Goal: Task Accomplishment & Management: Use online tool/utility

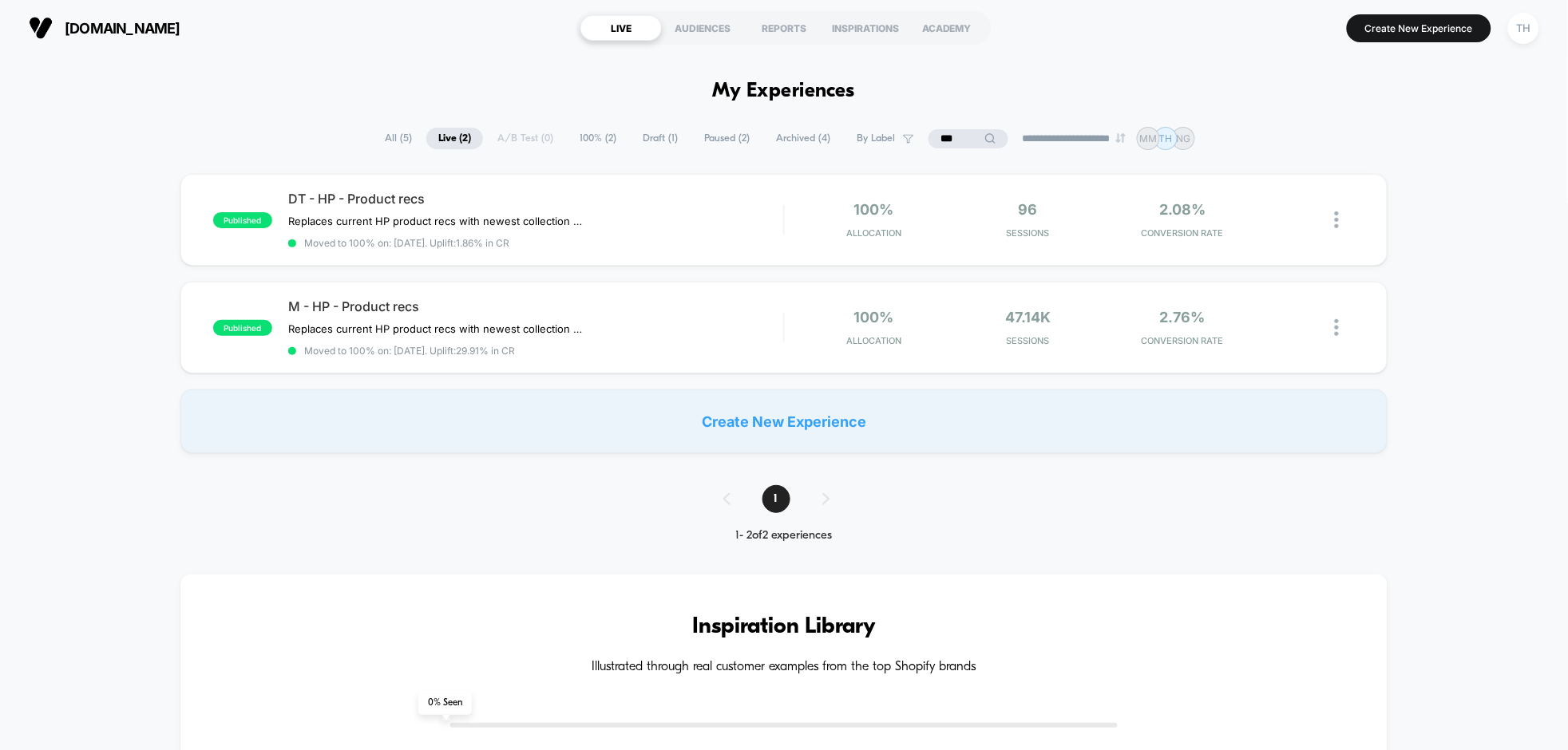
drag, startPoint x: 1493, startPoint y: 462, endPoint x: 1478, endPoint y: 453, distance: 17.5
click at [1289, 222] on icon at bounding box center [1293, 219] width 12 height 12
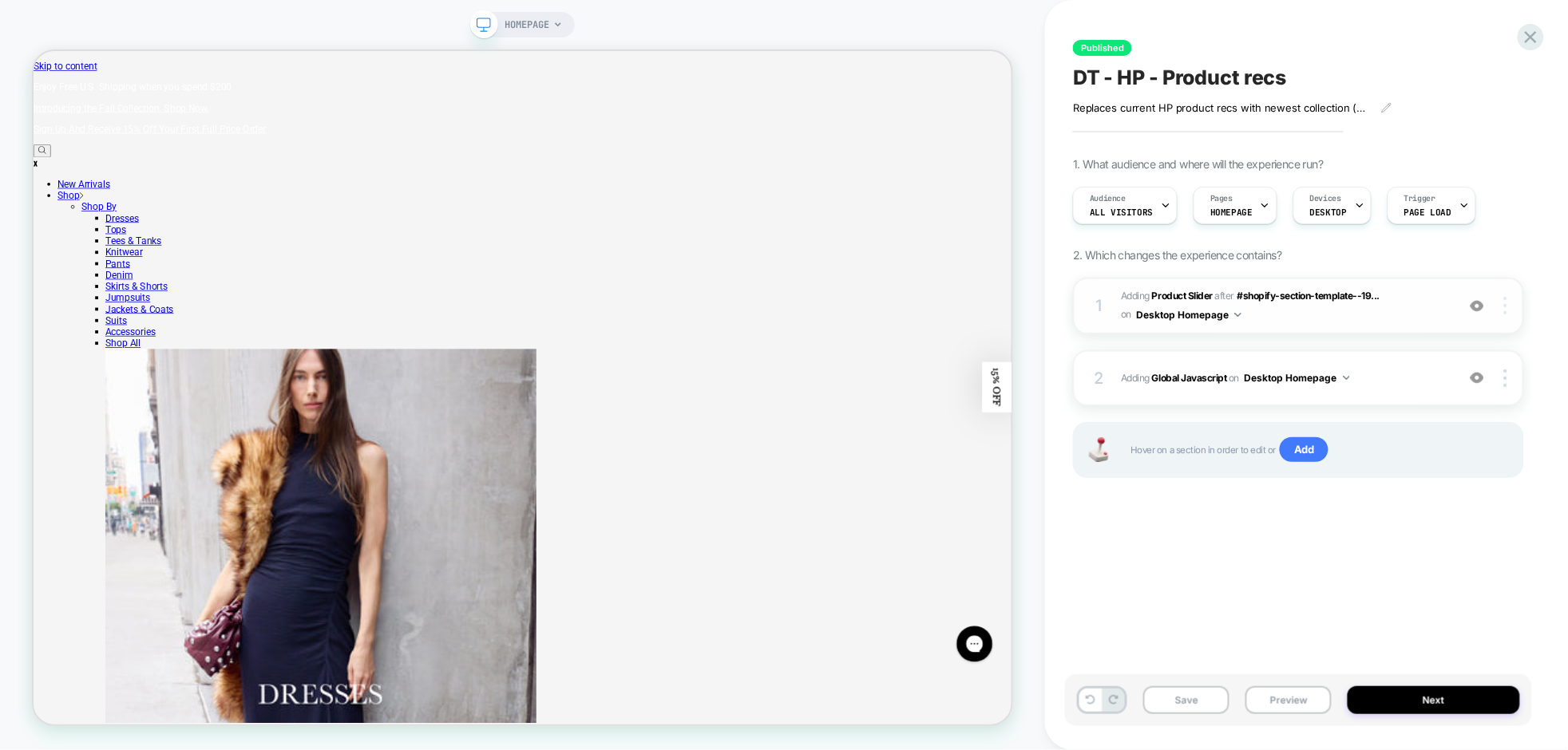
click at [1508, 312] on img at bounding box center [1506, 306] width 3 height 18
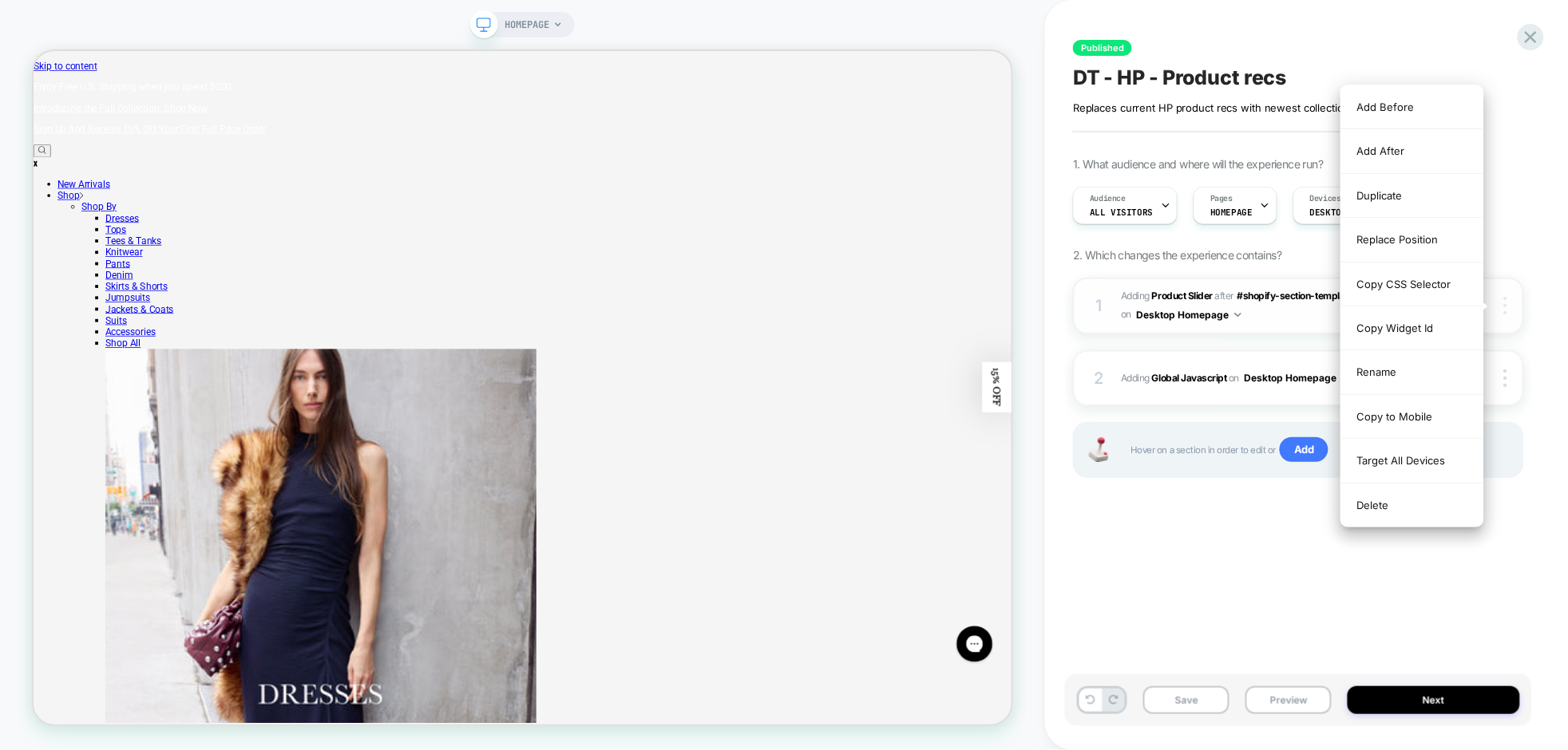
click at [1508, 312] on img at bounding box center [1506, 306] width 3 height 18
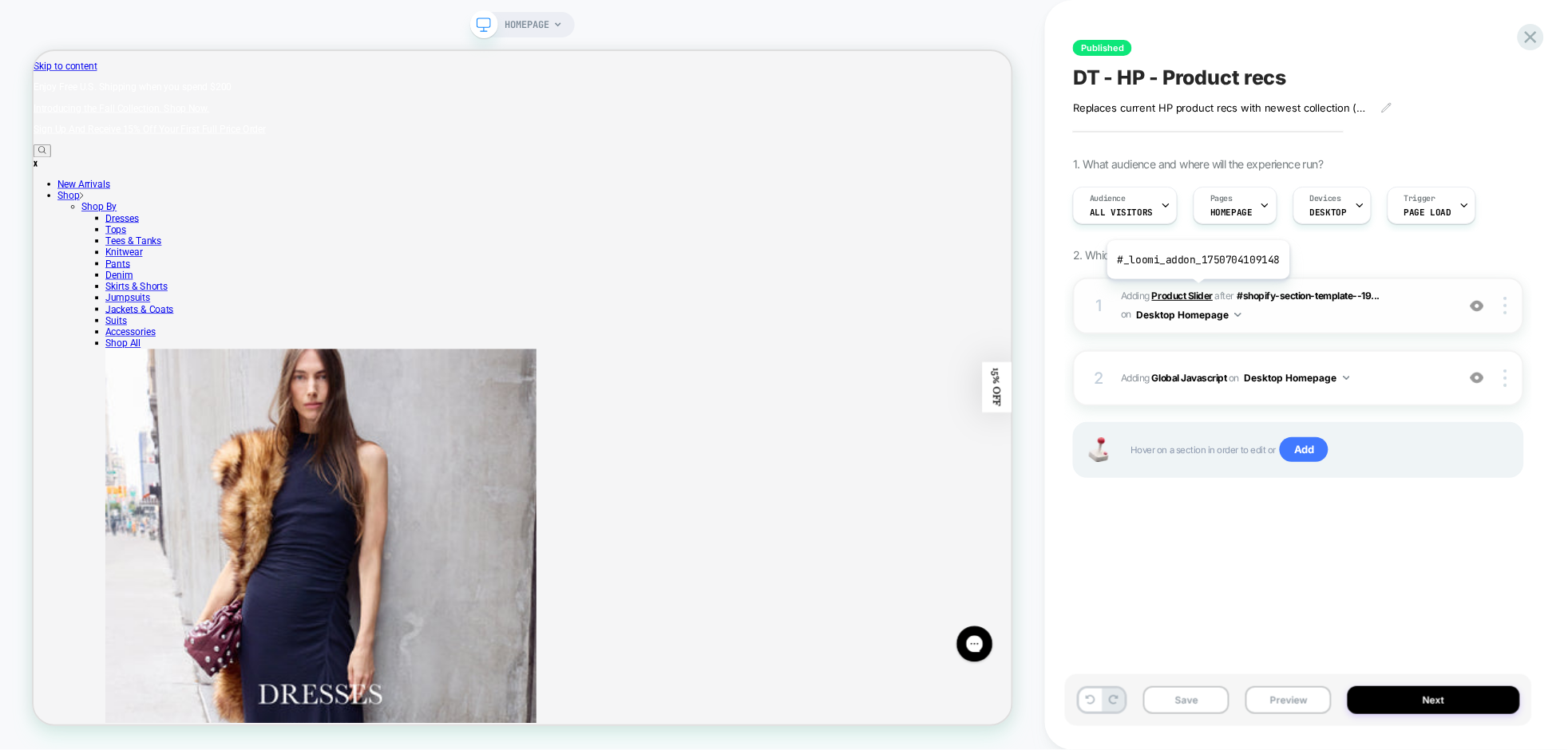
click at [1196, 291] on b "Product Slider" at bounding box center [1183, 295] width 60 height 12
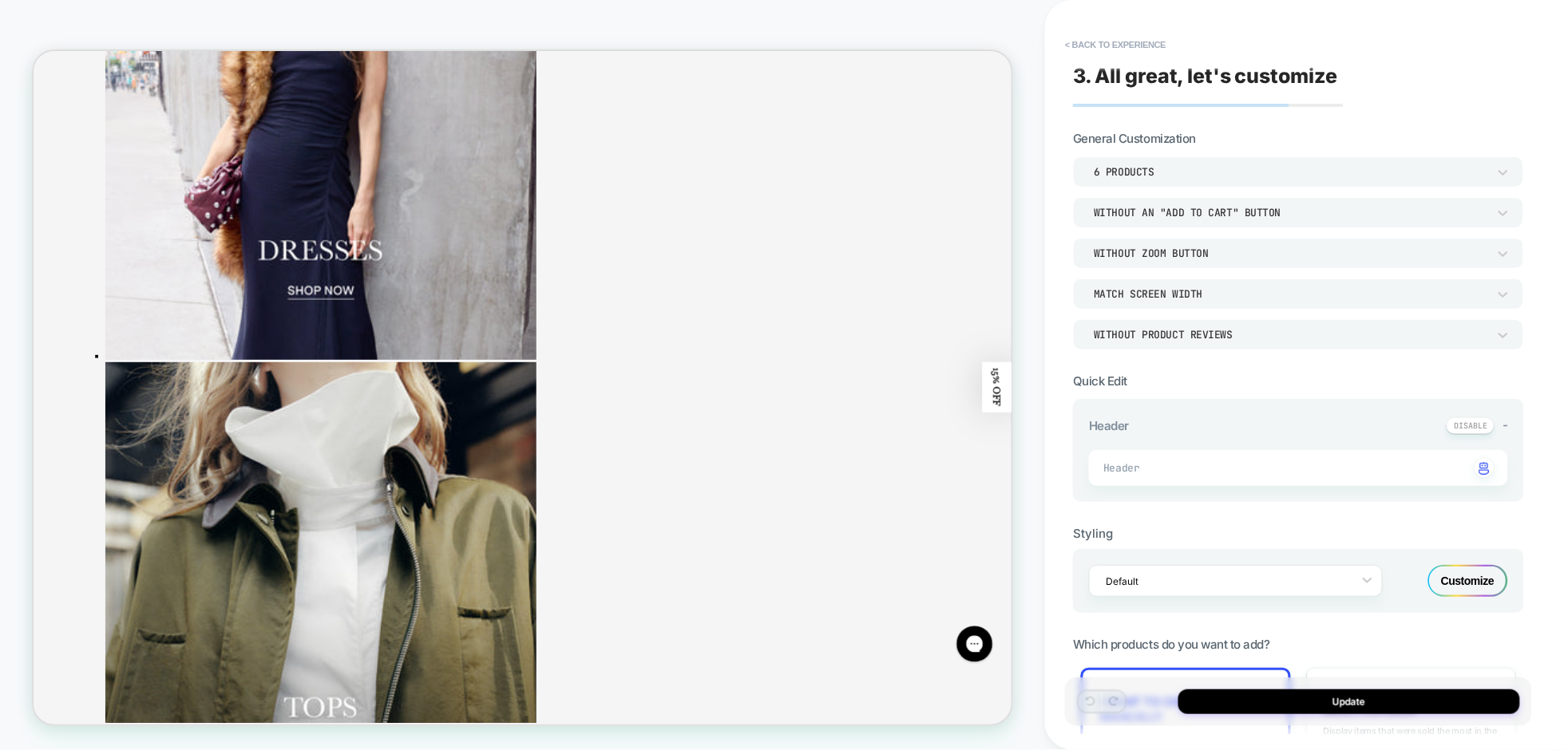
scroll to position [645, 0]
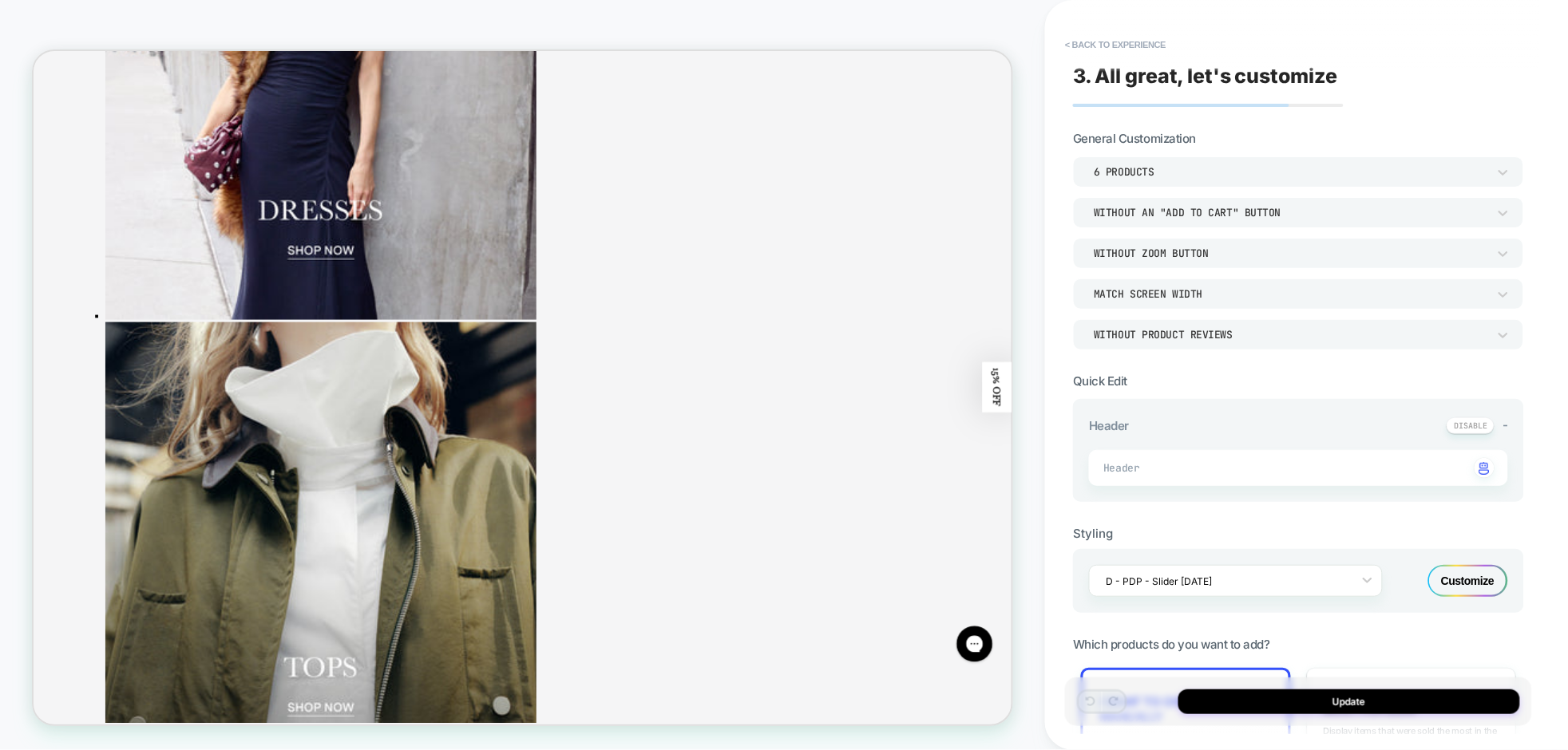
click at [1268, 670] on div "I want to choose manually Choose the specific items you'd like to display" at bounding box center [1186, 724] width 209 height 113
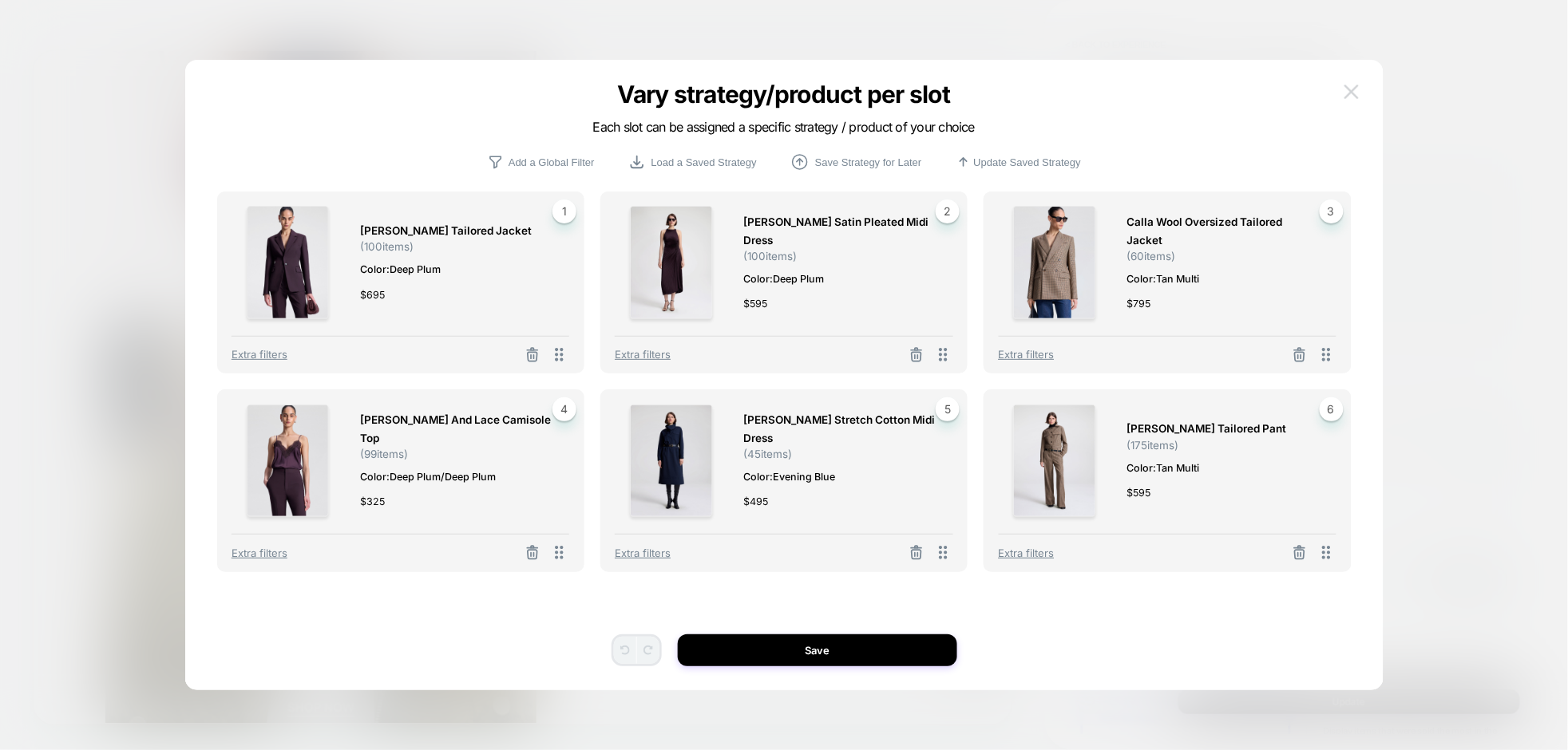
click at [1349, 92] on img at bounding box center [1351, 91] width 14 height 13
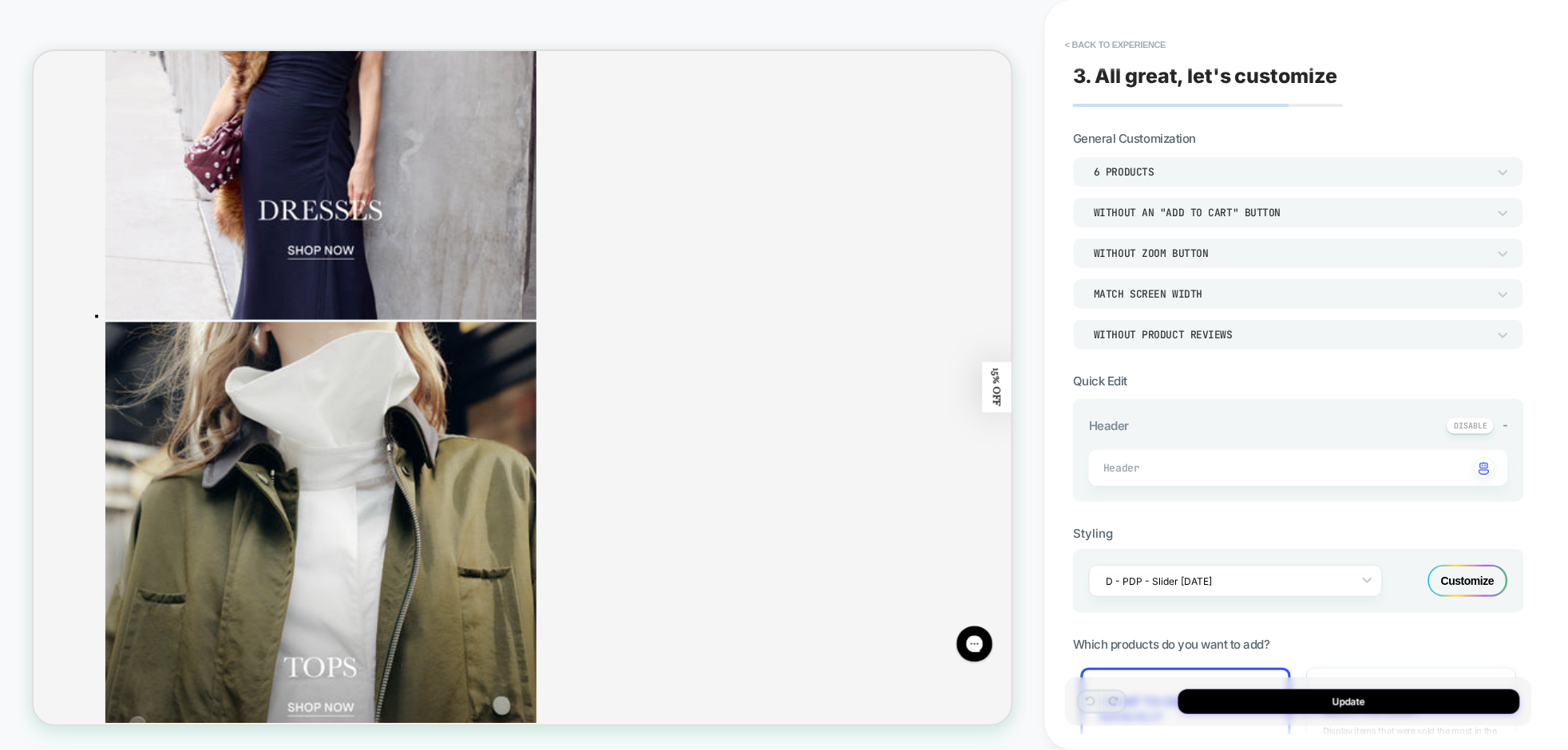
click at [1342, 167] on div "6 Products" at bounding box center [1291, 172] width 394 height 13
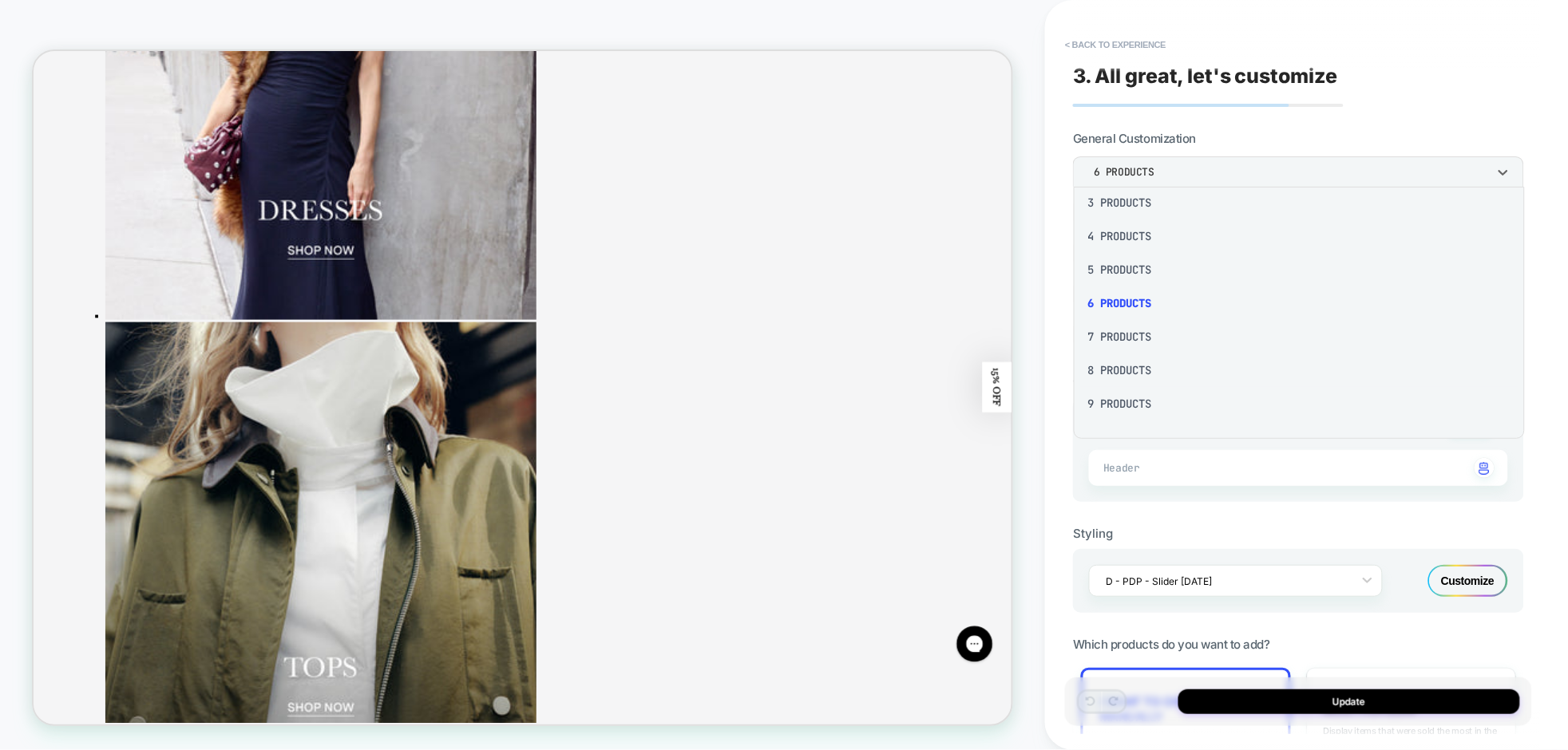
scroll to position [110, 0]
click at [1133, 372] on div "9 Products" at bounding box center [1299, 371] width 438 height 33
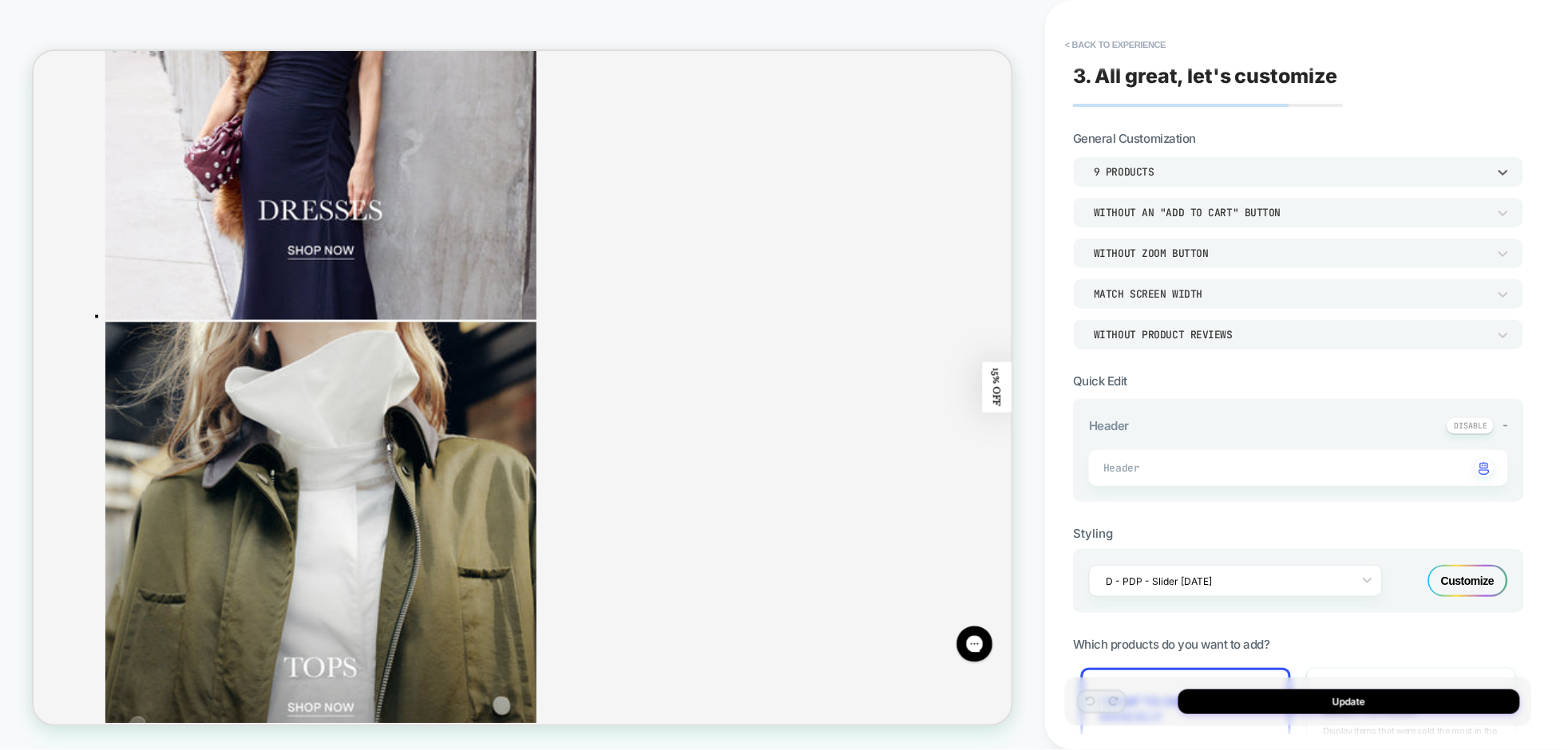
click at [1232, 675] on div "I want to choose manually Choose the specific items you'd like to display" at bounding box center [1186, 724] width 209 height 113
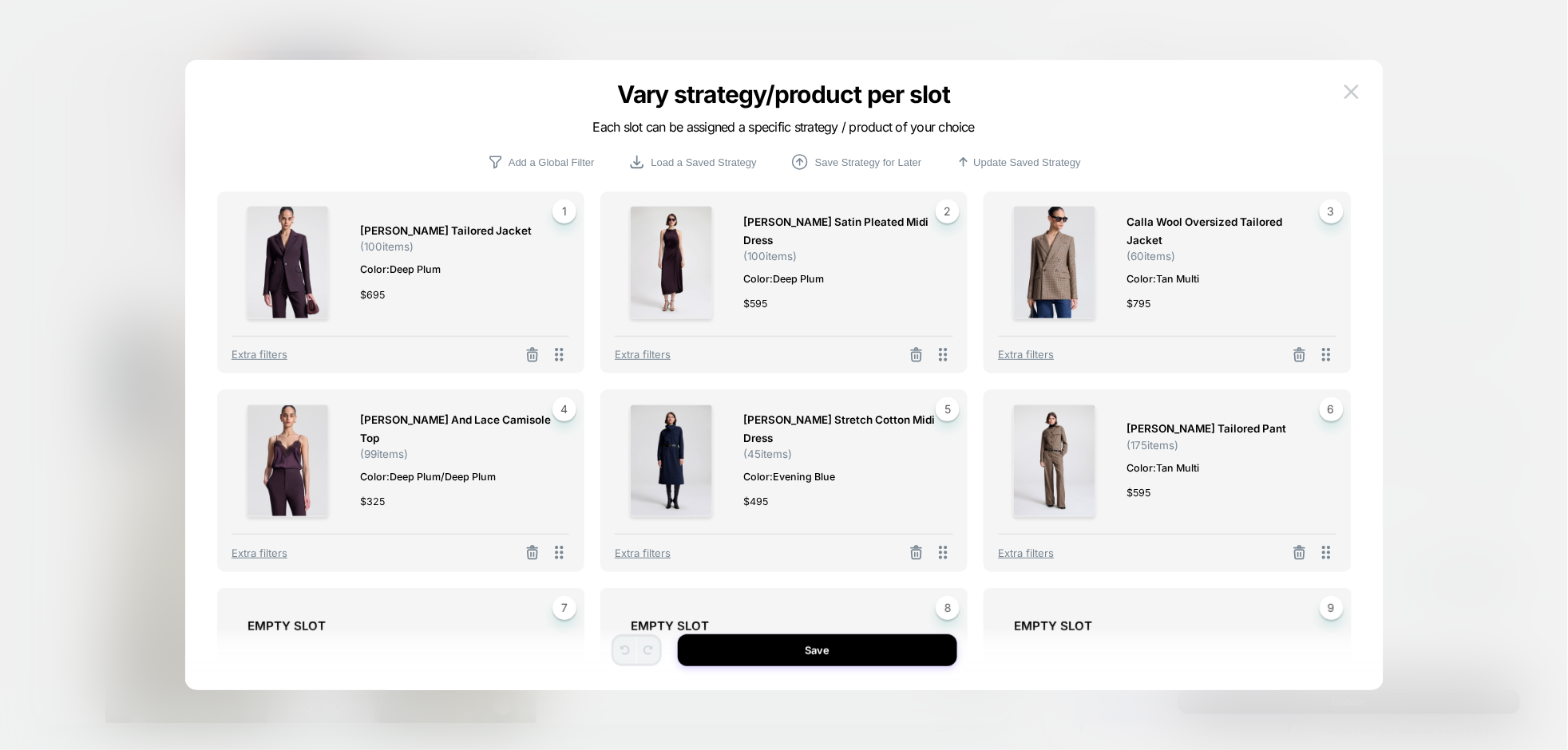
click at [542, 607] on div "7 EMPTY SLOT Select Strategy Select Product Duplicate another slot" at bounding box center [400, 681] width 368 height 184
click at [511, 604] on div "7 EMPTY SLOT Select Strategy Select Product Duplicate another slot" at bounding box center [400, 681] width 368 height 184
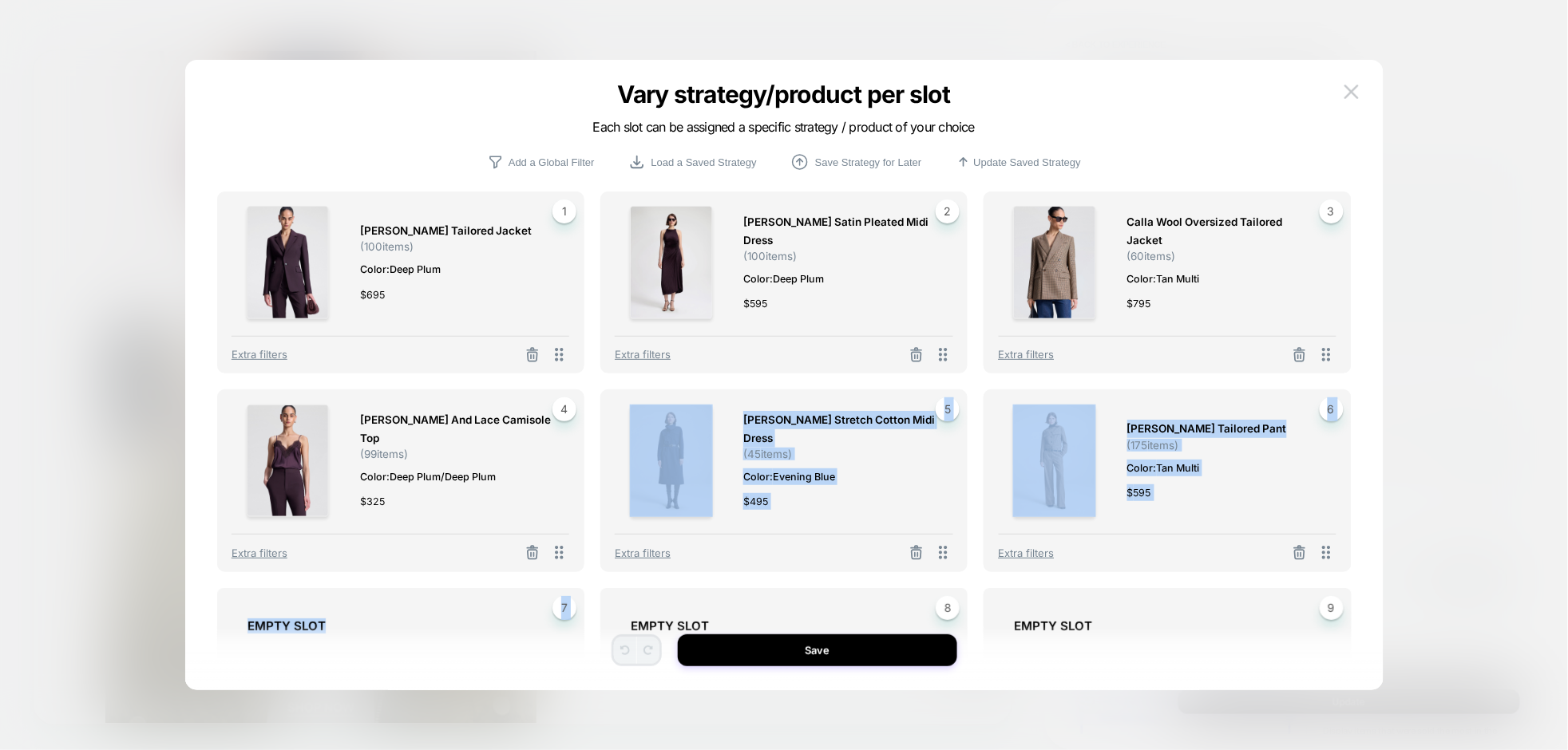
drag, startPoint x: 496, startPoint y: 610, endPoint x: 539, endPoint y: 538, distance: 83.9
click at [539, 538] on div "[PERSON_NAME] Tailored Jacket ( 100 items) Color: Deep Plum $ 695 1 Extra filte…" at bounding box center [784, 425] width 1135 height 467
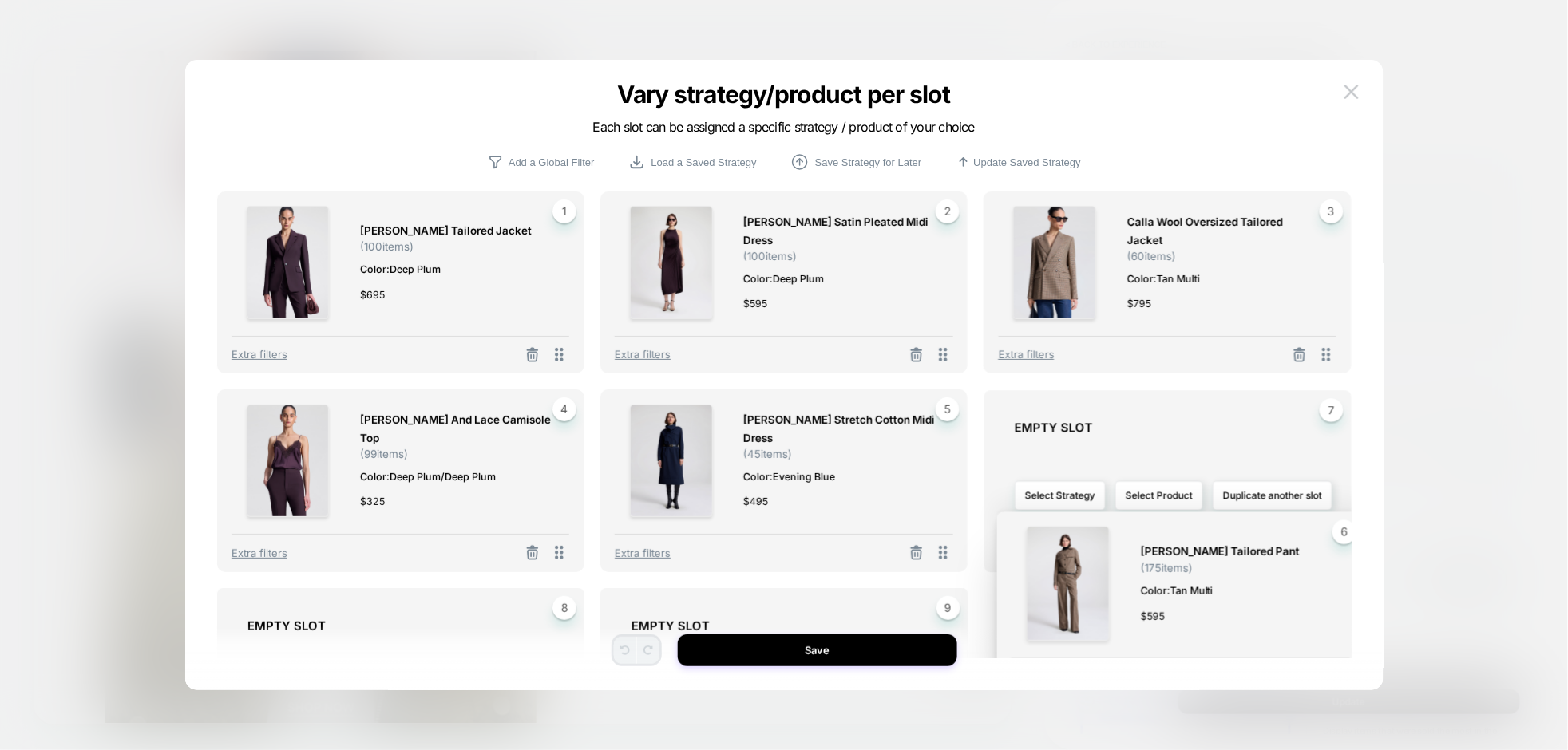
drag, startPoint x: 1324, startPoint y: 553, endPoint x: 1338, endPoint y: 676, distance: 123.8
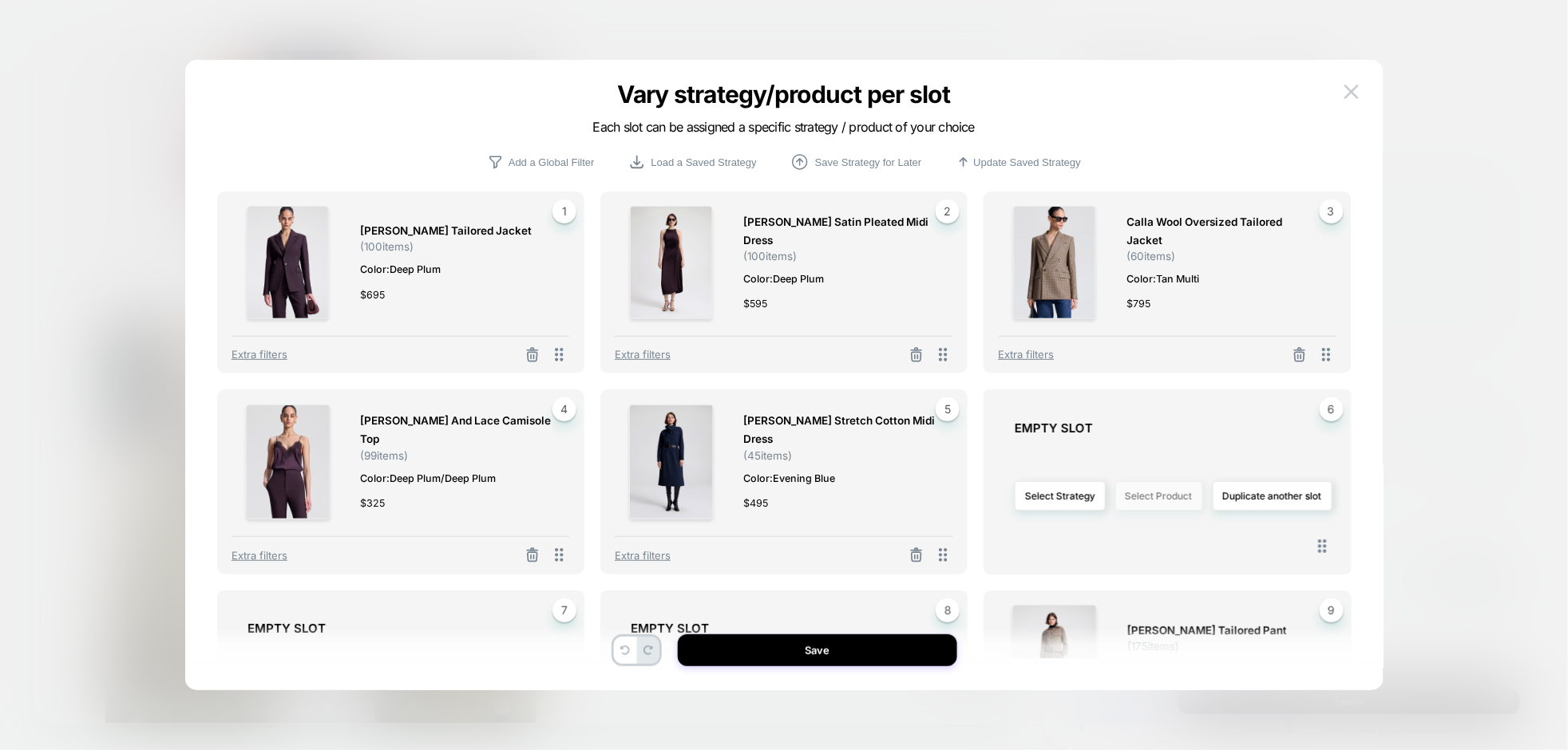
click at [1168, 495] on button "Select Product" at bounding box center [1159, 496] width 88 height 29
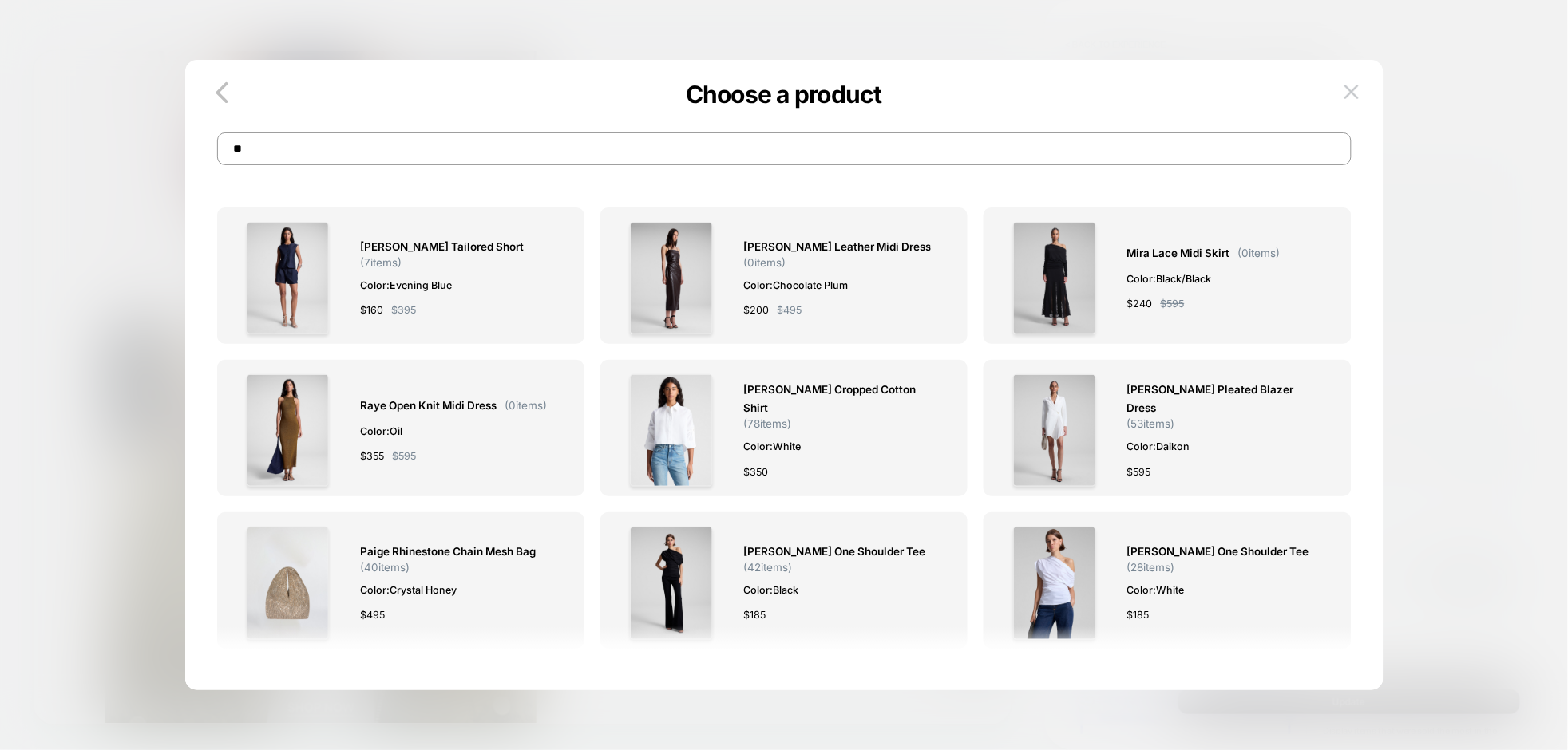
type input "*"
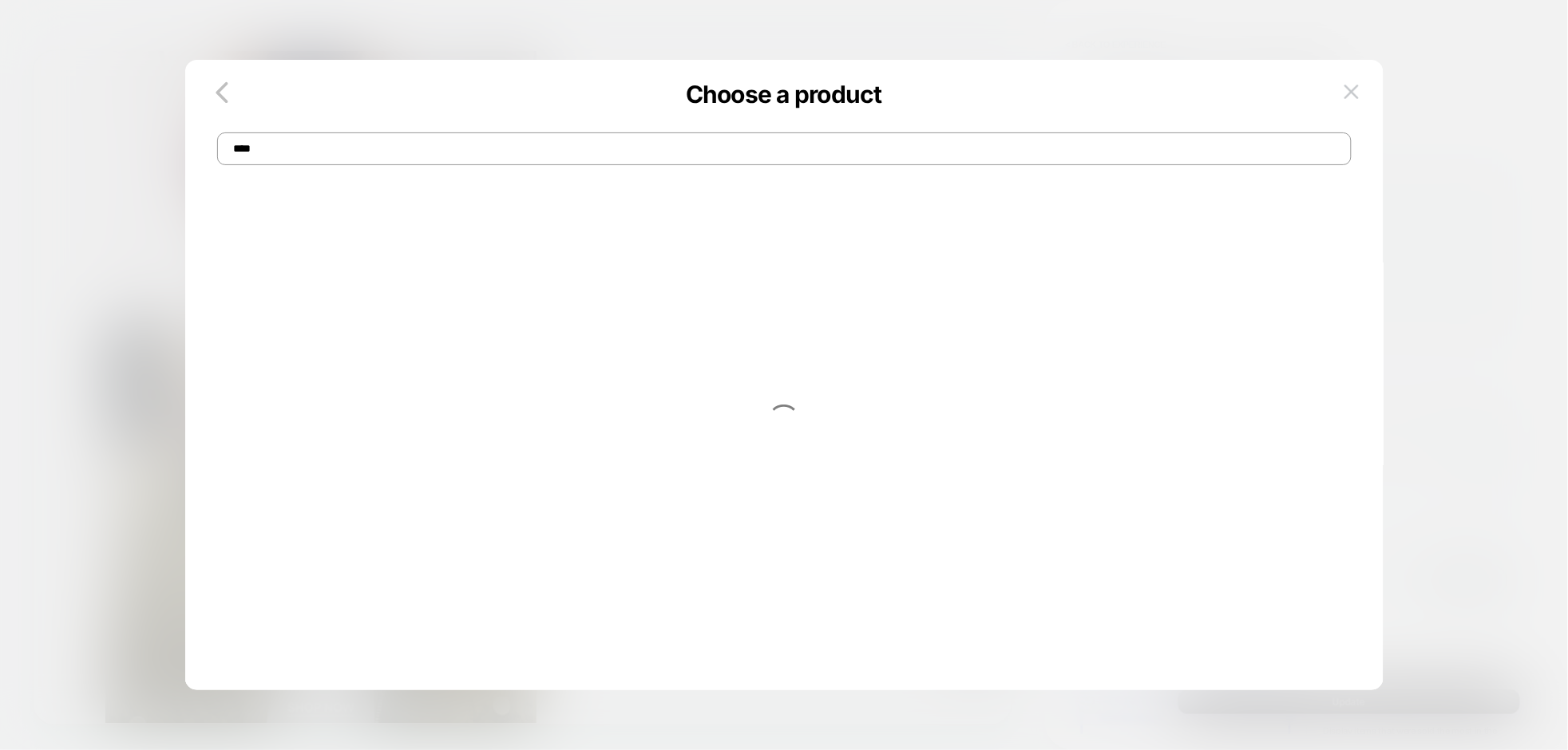
type input "****"
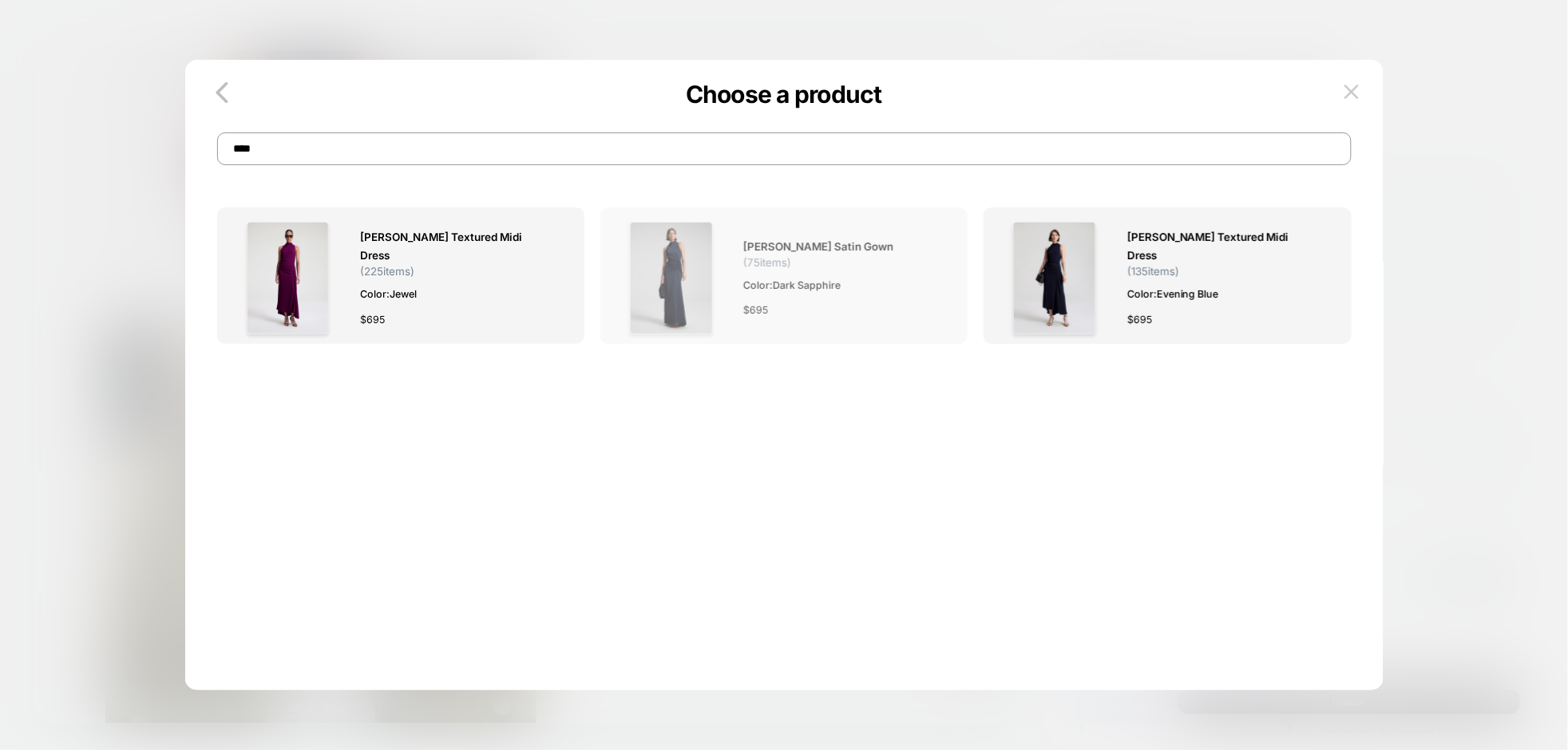
click at [808, 301] on div "$ 695" at bounding box center [839, 310] width 193 height 17
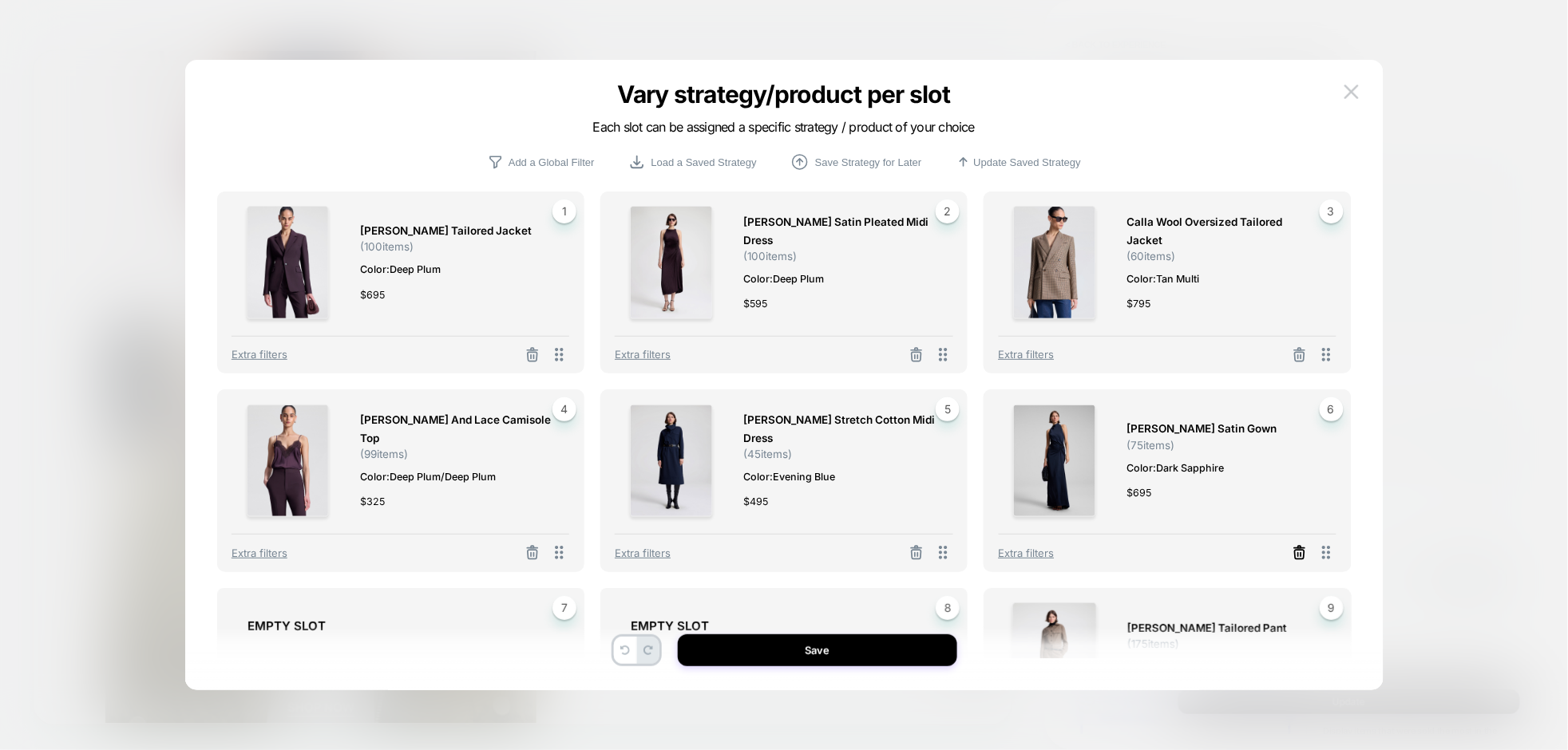
click at [1299, 553] on icon at bounding box center [1299, 552] width 16 height 16
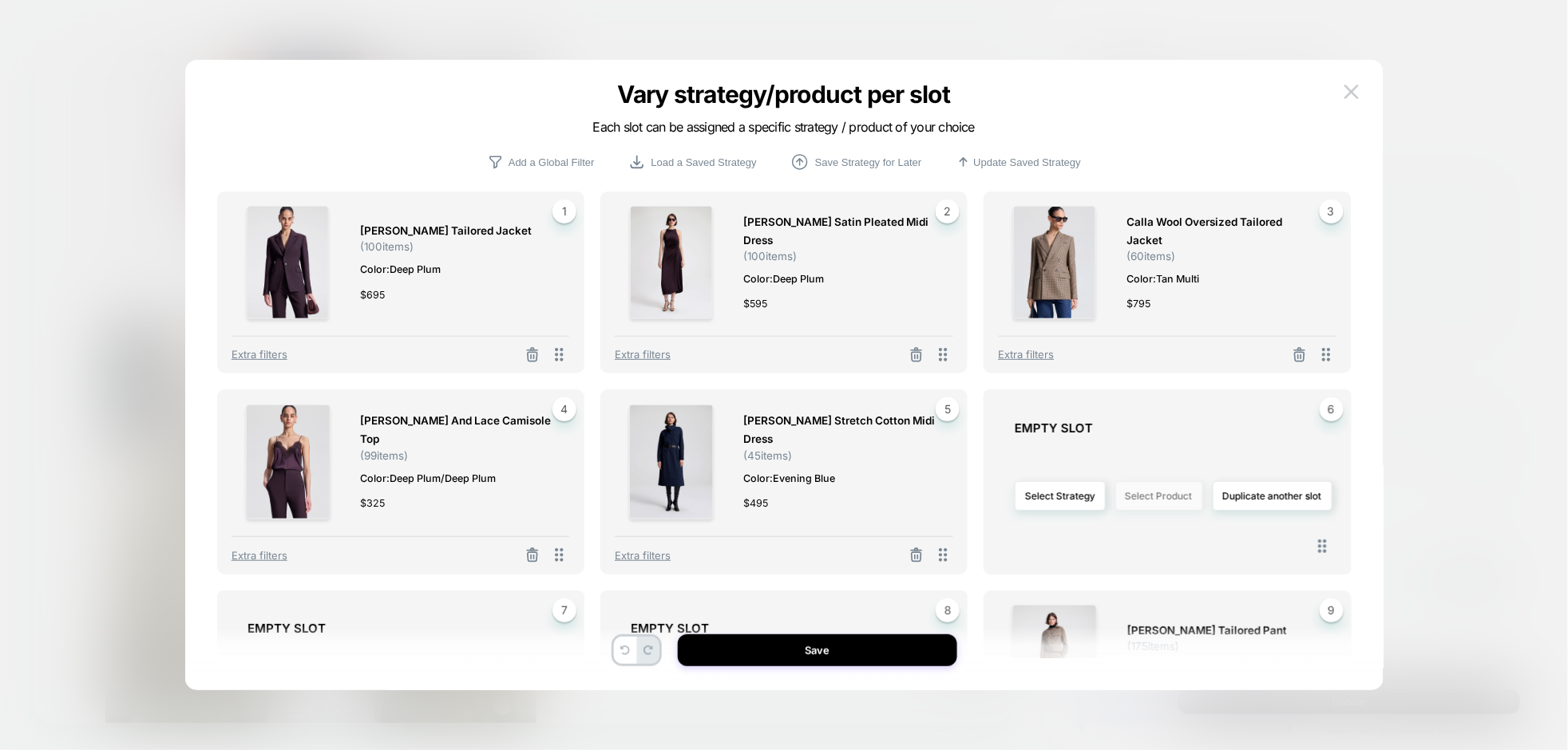
click at [1169, 501] on button "Select Product" at bounding box center [1159, 496] width 88 height 29
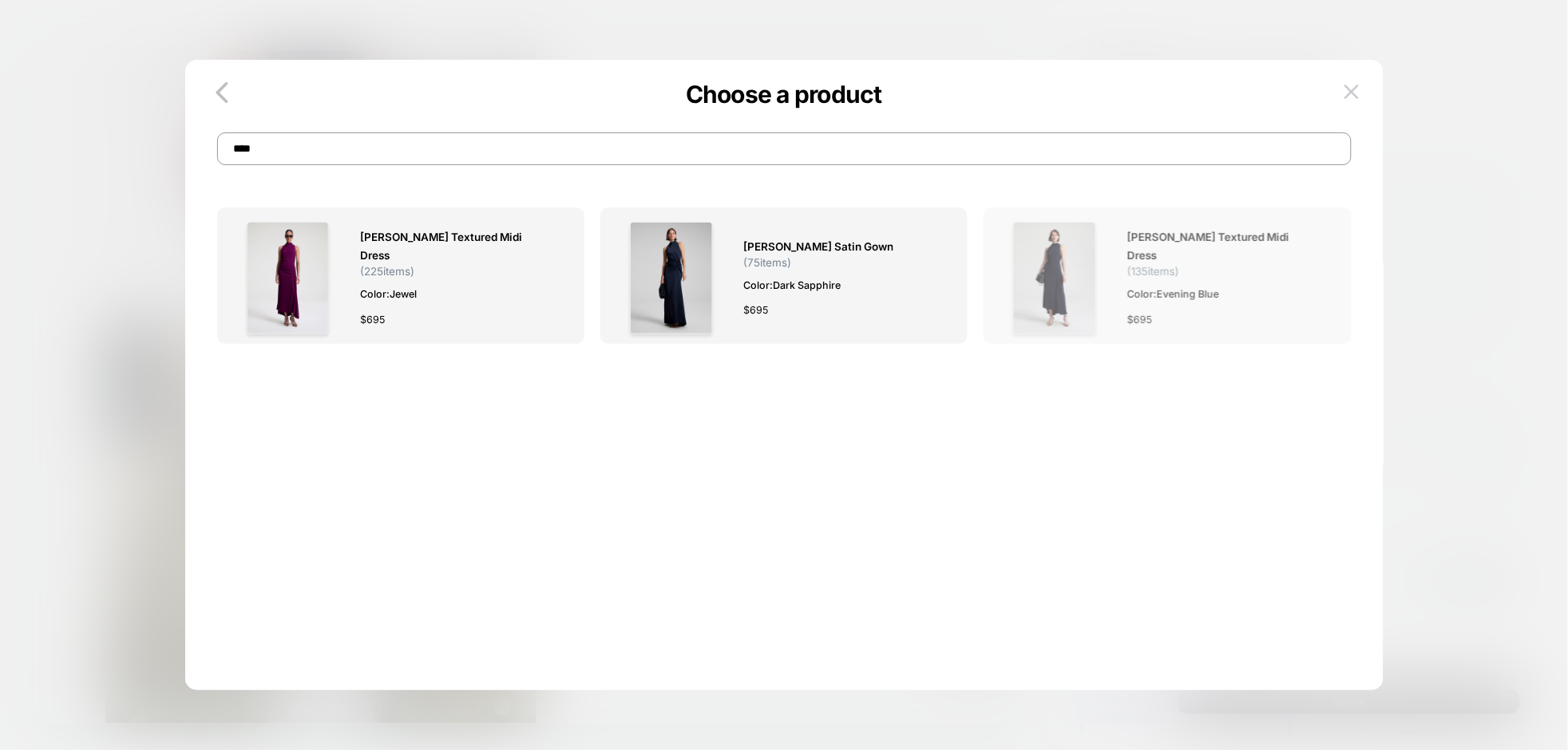
click at [1179, 311] on div "$ 695" at bounding box center [1224, 320] width 193 height 17
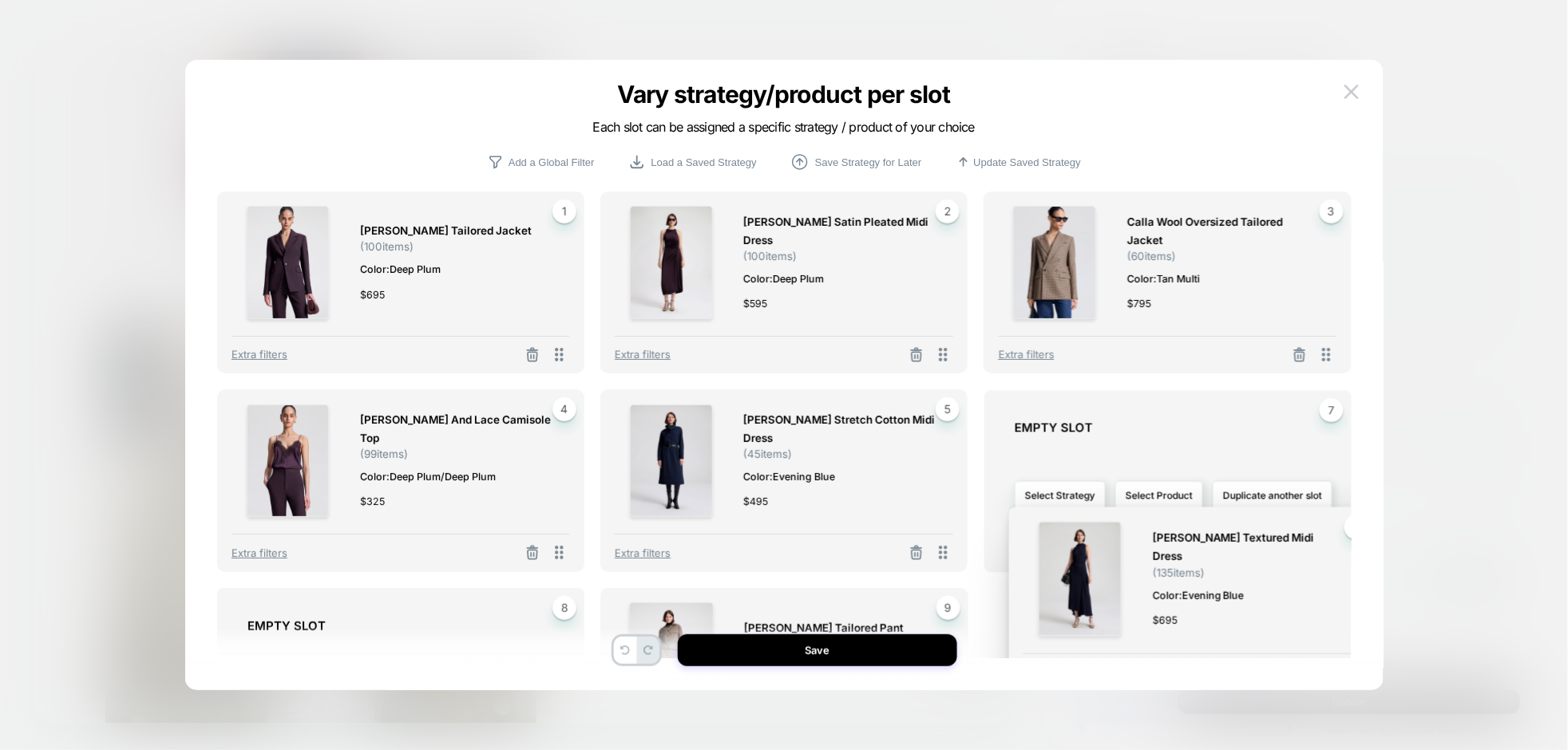
drag, startPoint x: 1326, startPoint y: 555, endPoint x: 1352, endPoint y: 675, distance: 122.8
click at [1352, 675] on div "[PERSON_NAME] Tailored Jacket ( 100 items) Color: Deep Plum $ 695 1 Extra filte…" at bounding box center [785, 383] width 1151 height 614
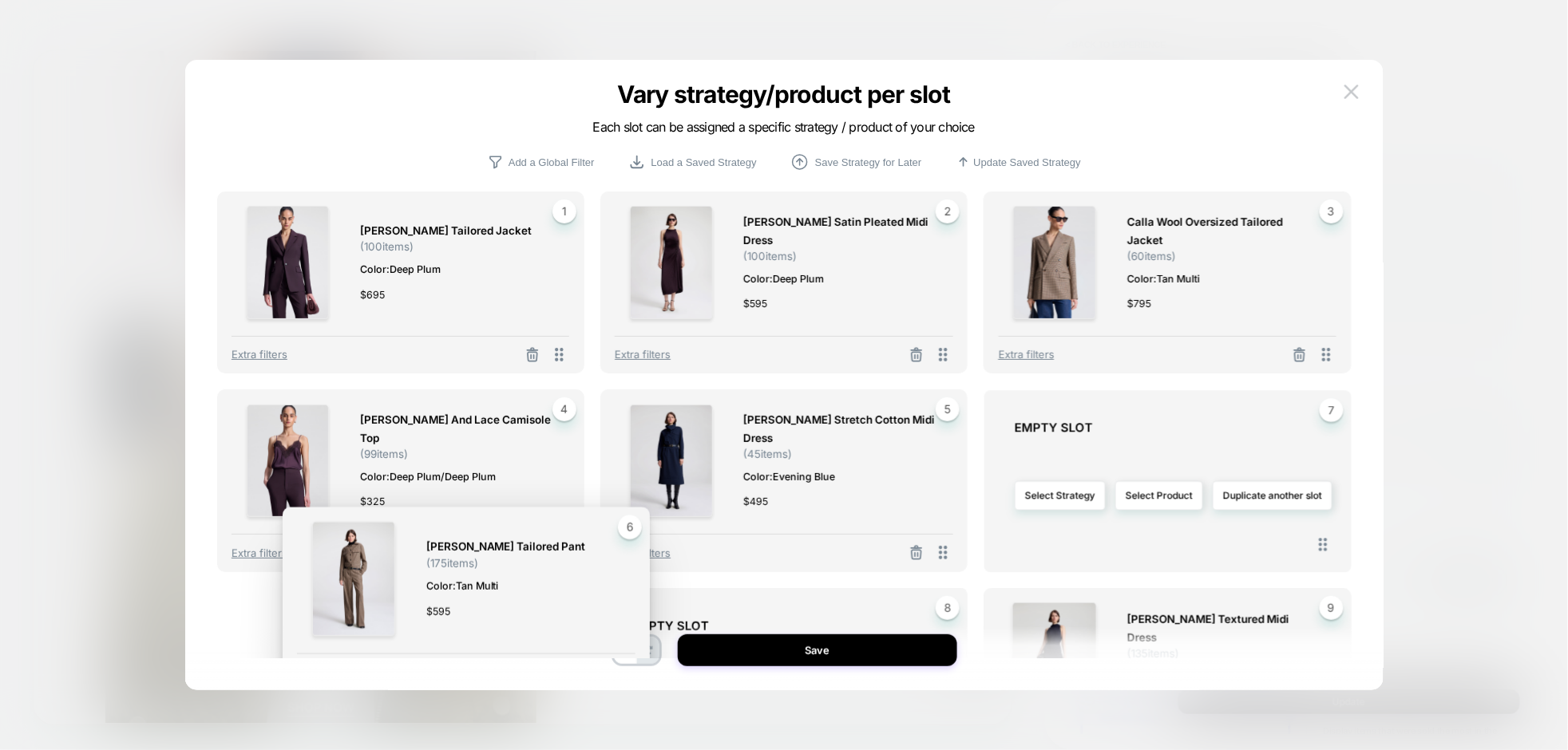
drag, startPoint x: 1328, startPoint y: 555, endPoint x: 627, endPoint y: 675, distance: 711.2
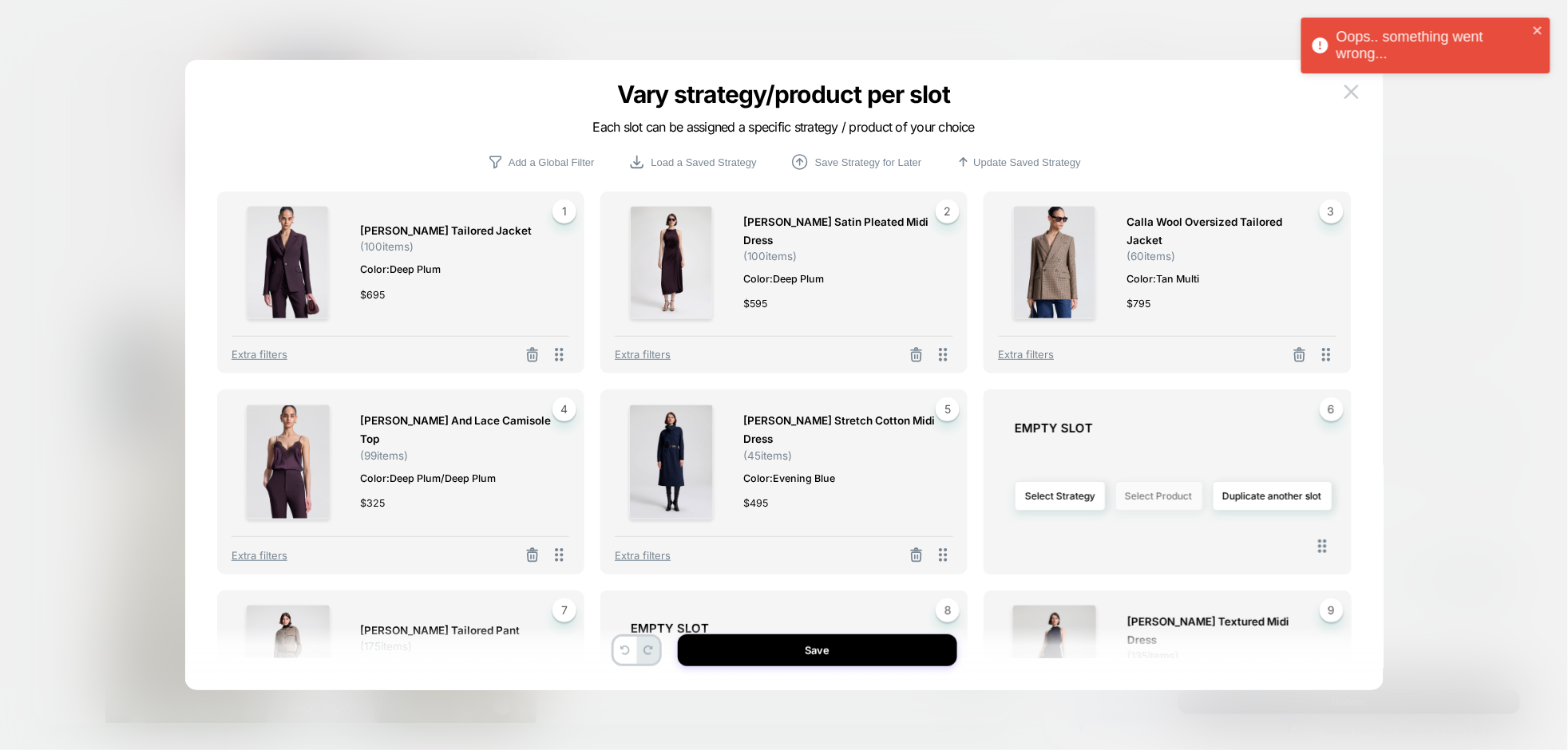
click at [1163, 498] on button "Select Product" at bounding box center [1159, 496] width 88 height 29
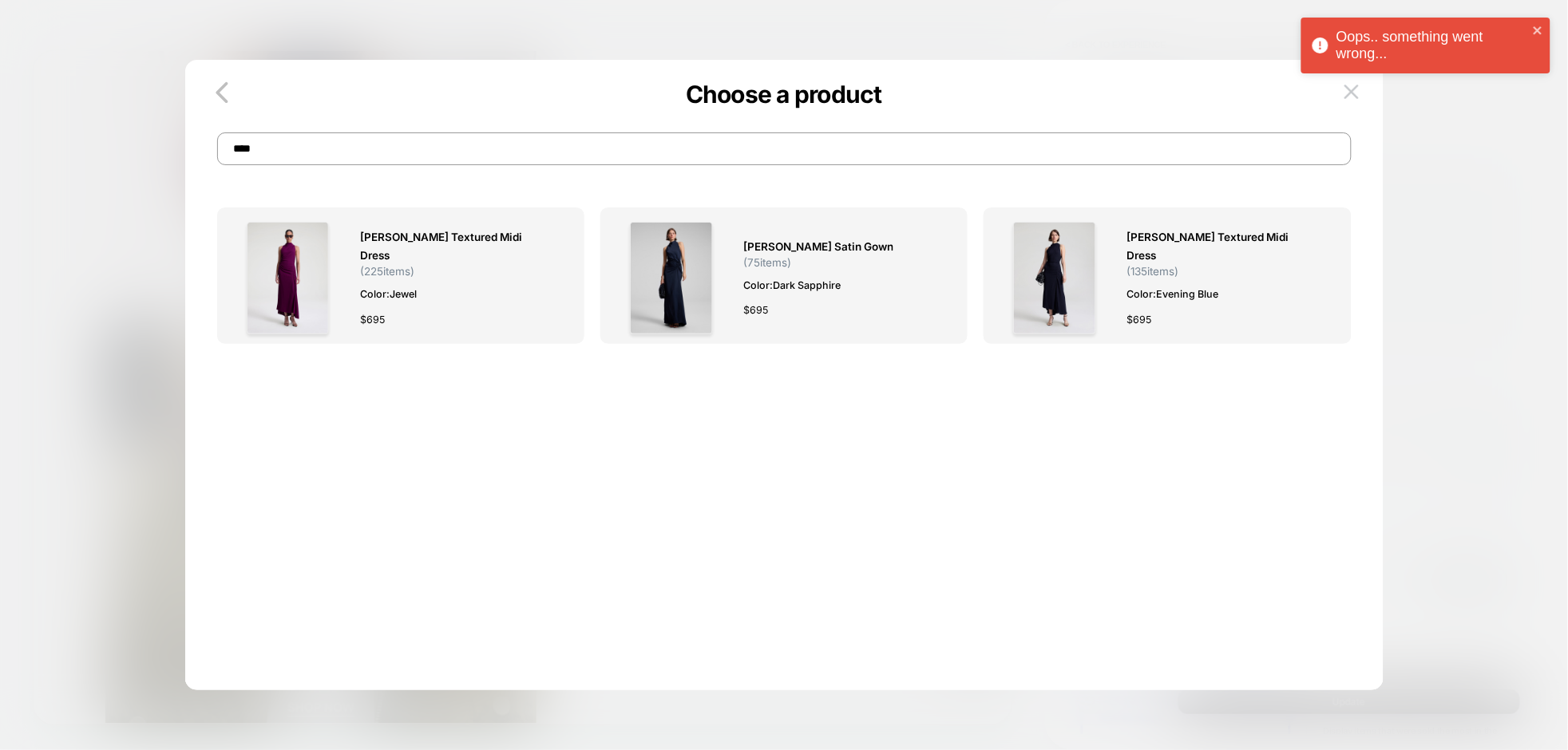
drag, startPoint x: 286, startPoint y: 145, endPoint x: 193, endPoint y: 150, distance: 93.1
click at [193, 150] on div "Choose a product ****" at bounding box center [784, 132] width 1199 height 65
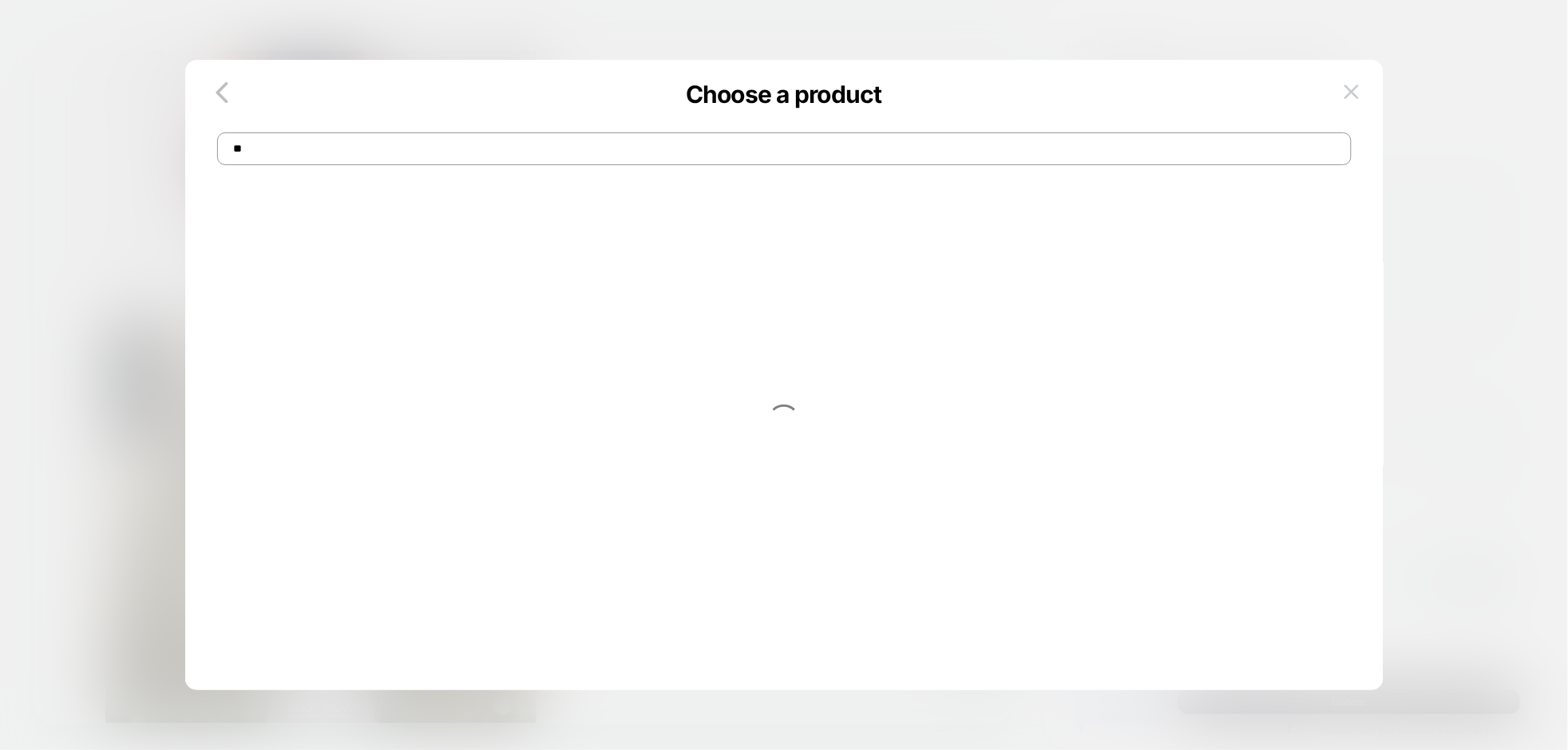
type input "*"
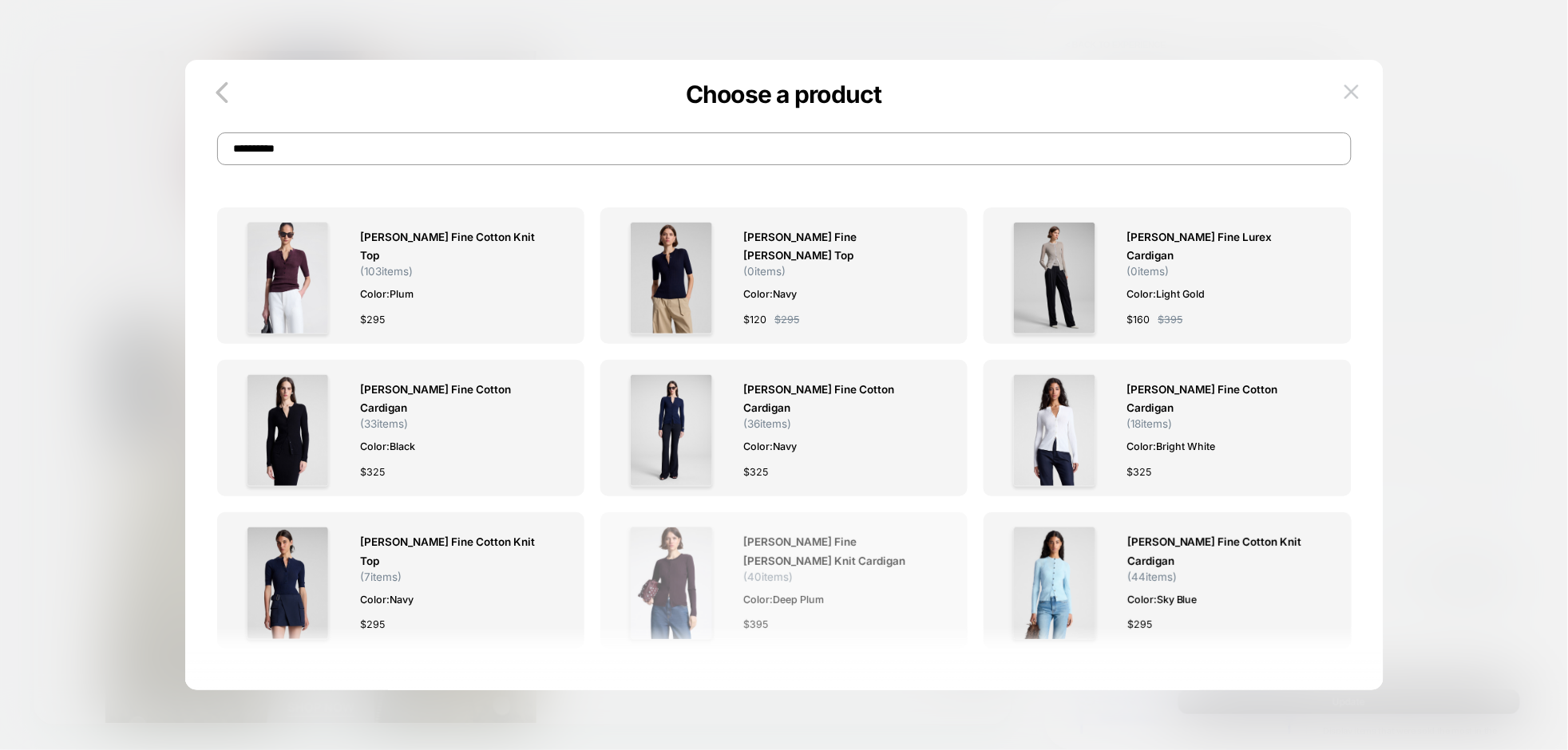
type input "**********"
click at [878, 562] on span "[PERSON_NAME] Fine [PERSON_NAME] Knit Cardigan ( 40 items)" at bounding box center [839, 557] width 193 height 49
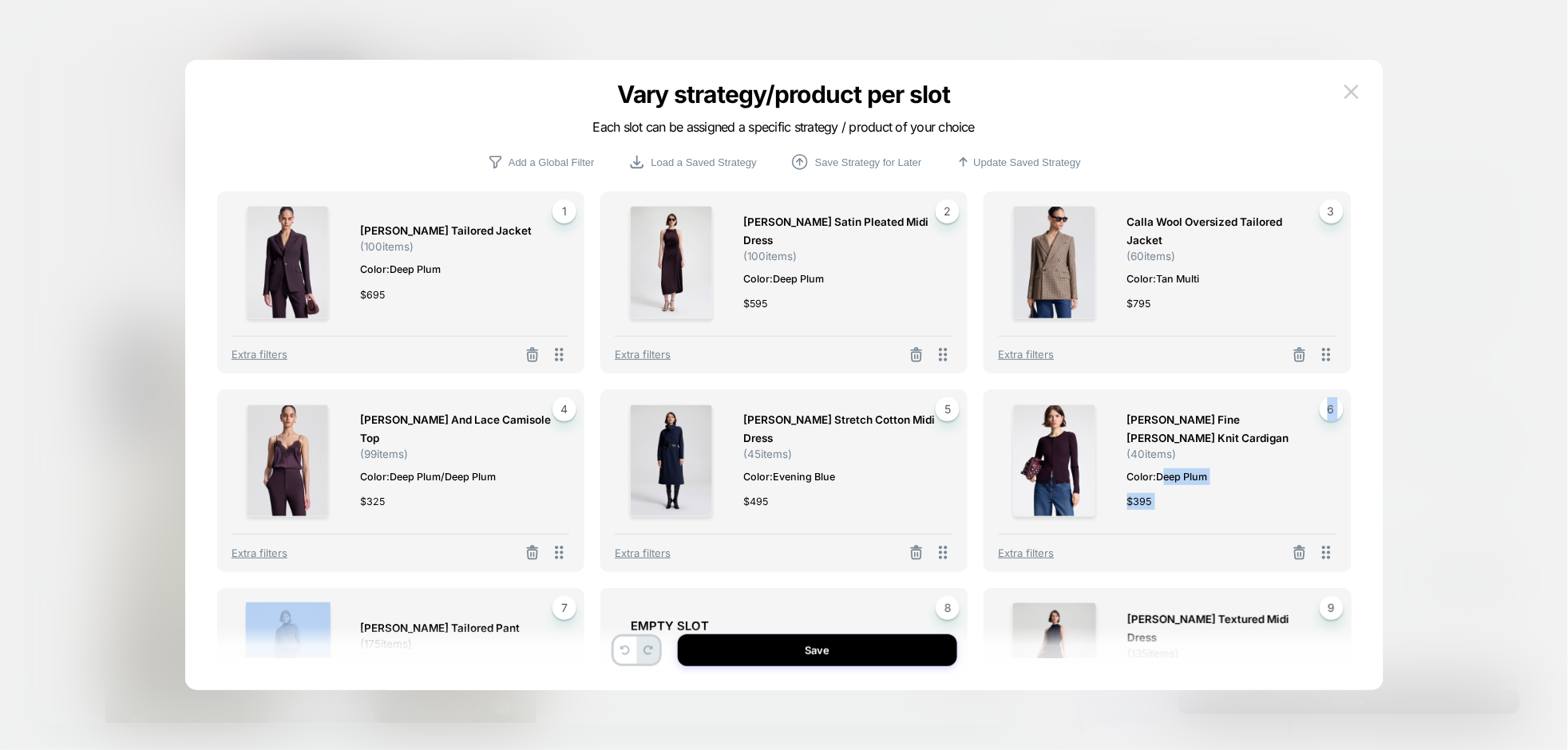
drag, startPoint x: 1168, startPoint y: 471, endPoint x: 1167, endPoint y: 524, distance: 53.0
click at [1053, 544] on div "[PERSON_NAME] Fine [PERSON_NAME] Knit Cardigan ( 40 items) Color: Deep Plum $ 3…" at bounding box center [1167, 480] width 368 height 182
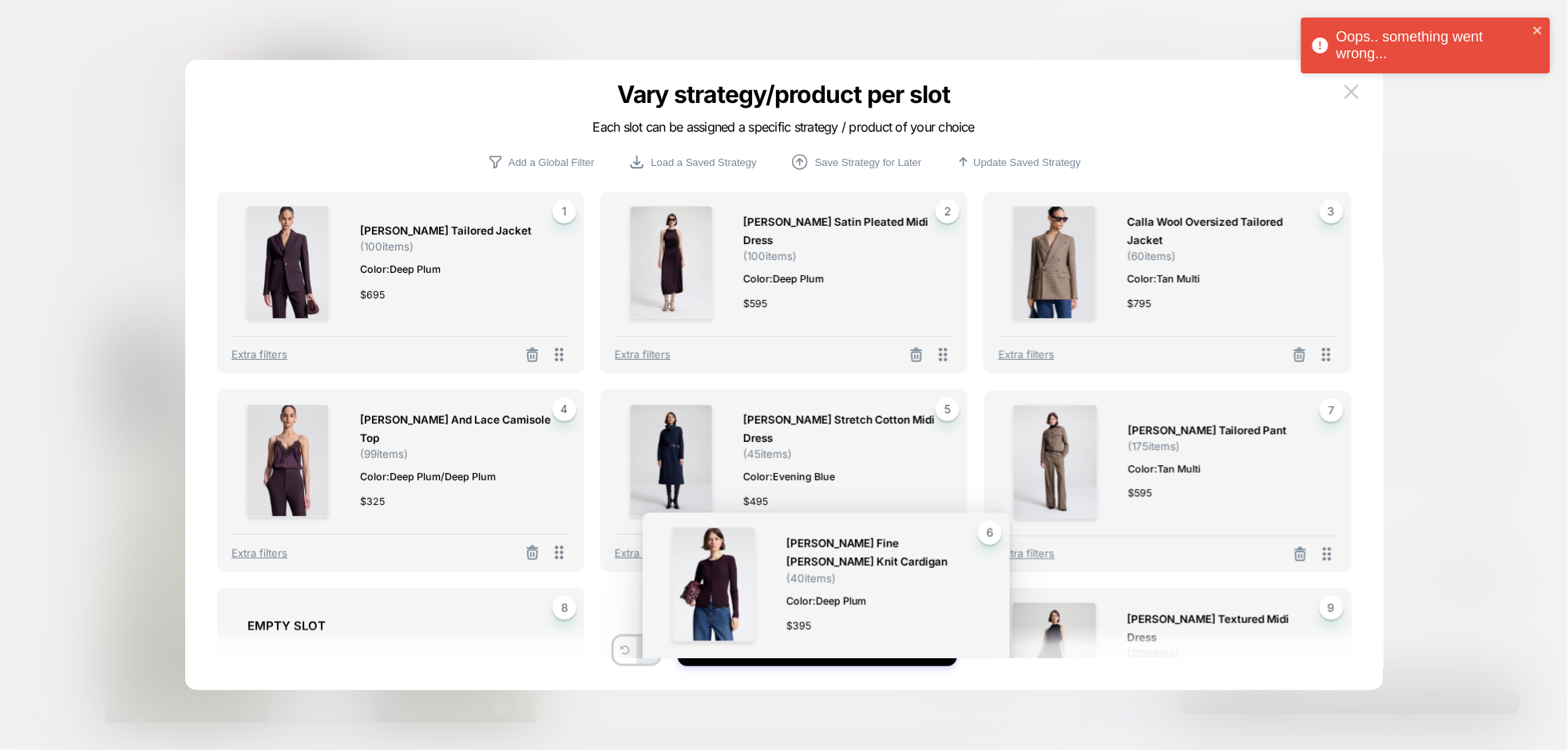
drag, startPoint x: 1326, startPoint y: 555, endPoint x: 986, endPoint y: 679, distance: 361.9
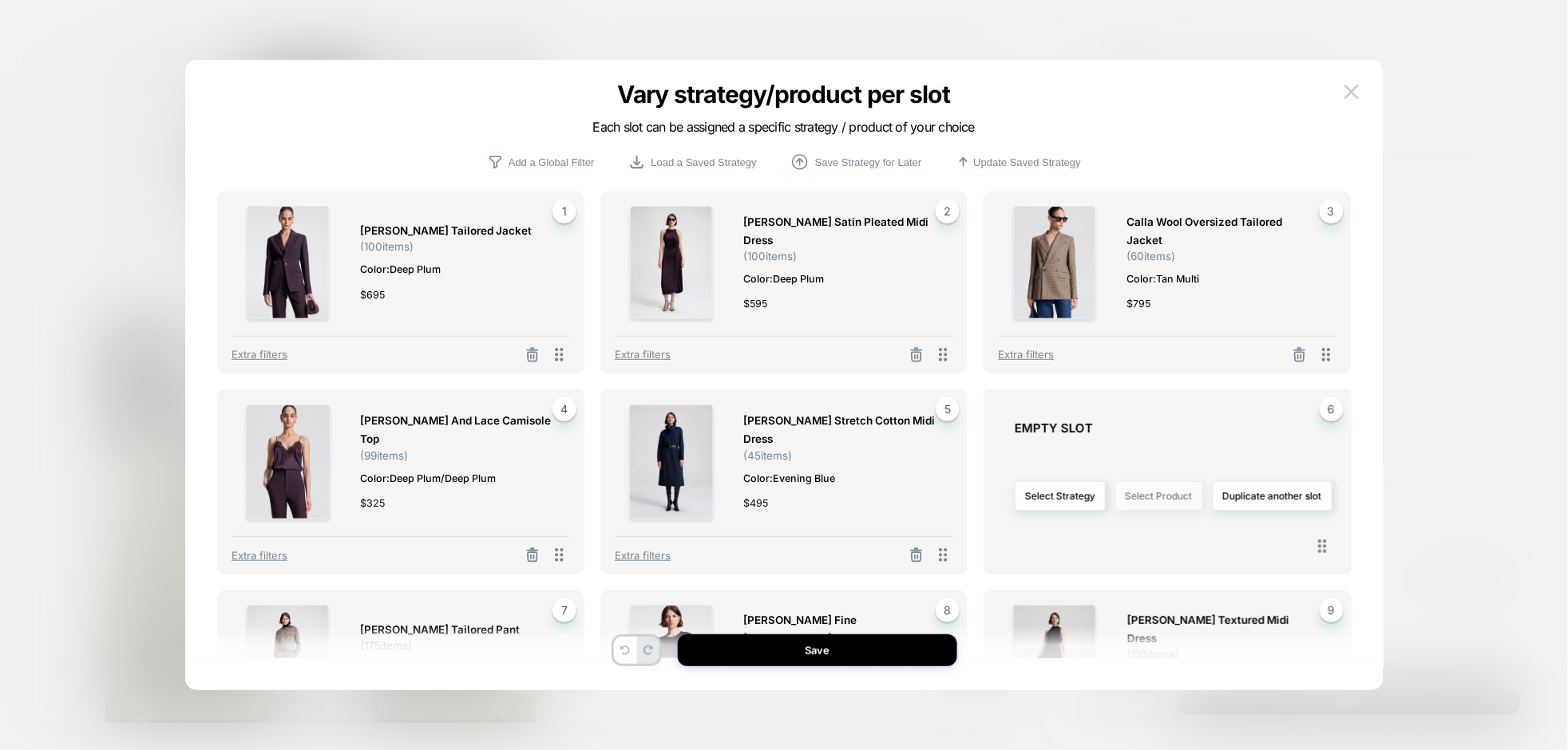
click at [1168, 501] on button "Select Product" at bounding box center [1159, 496] width 88 height 29
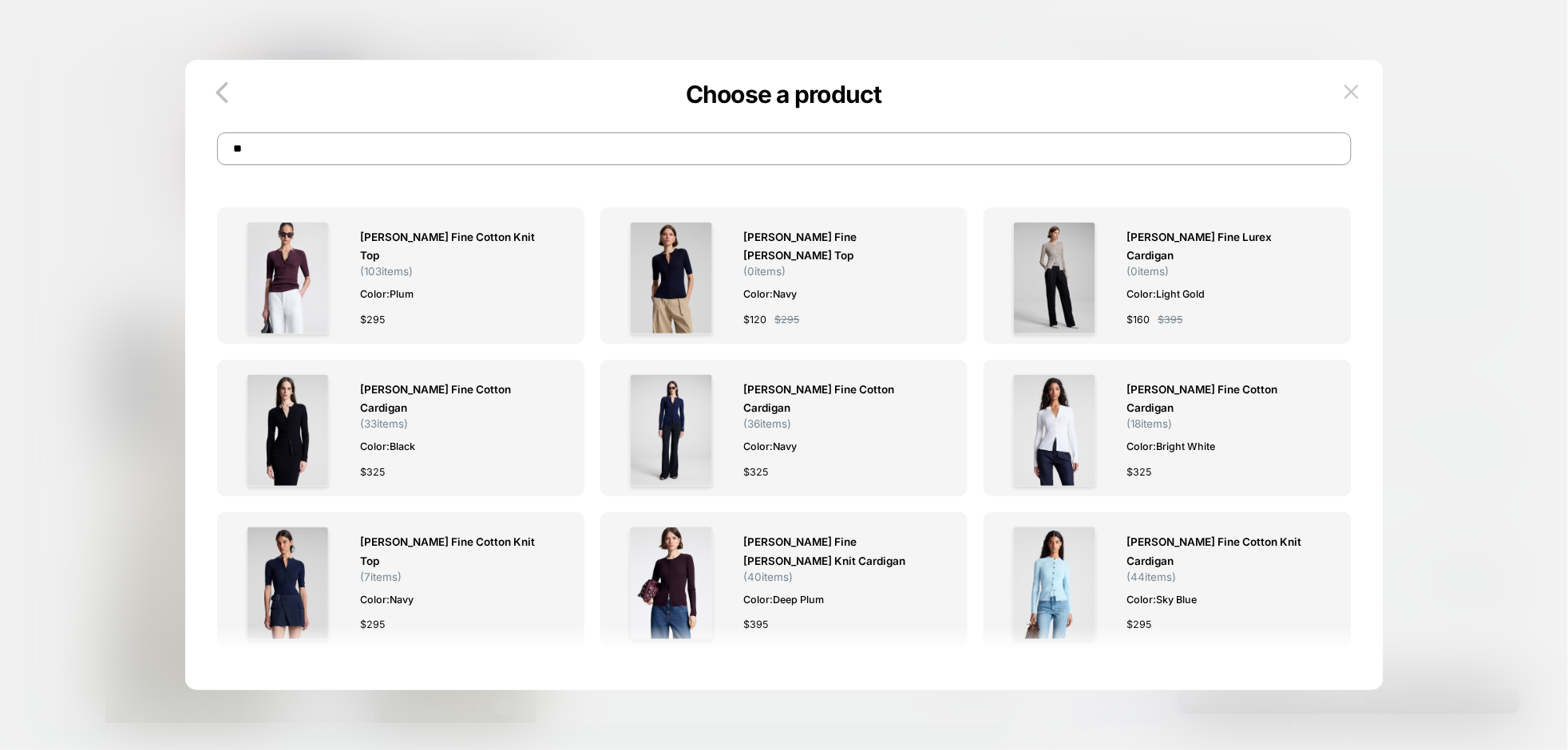
type input "*"
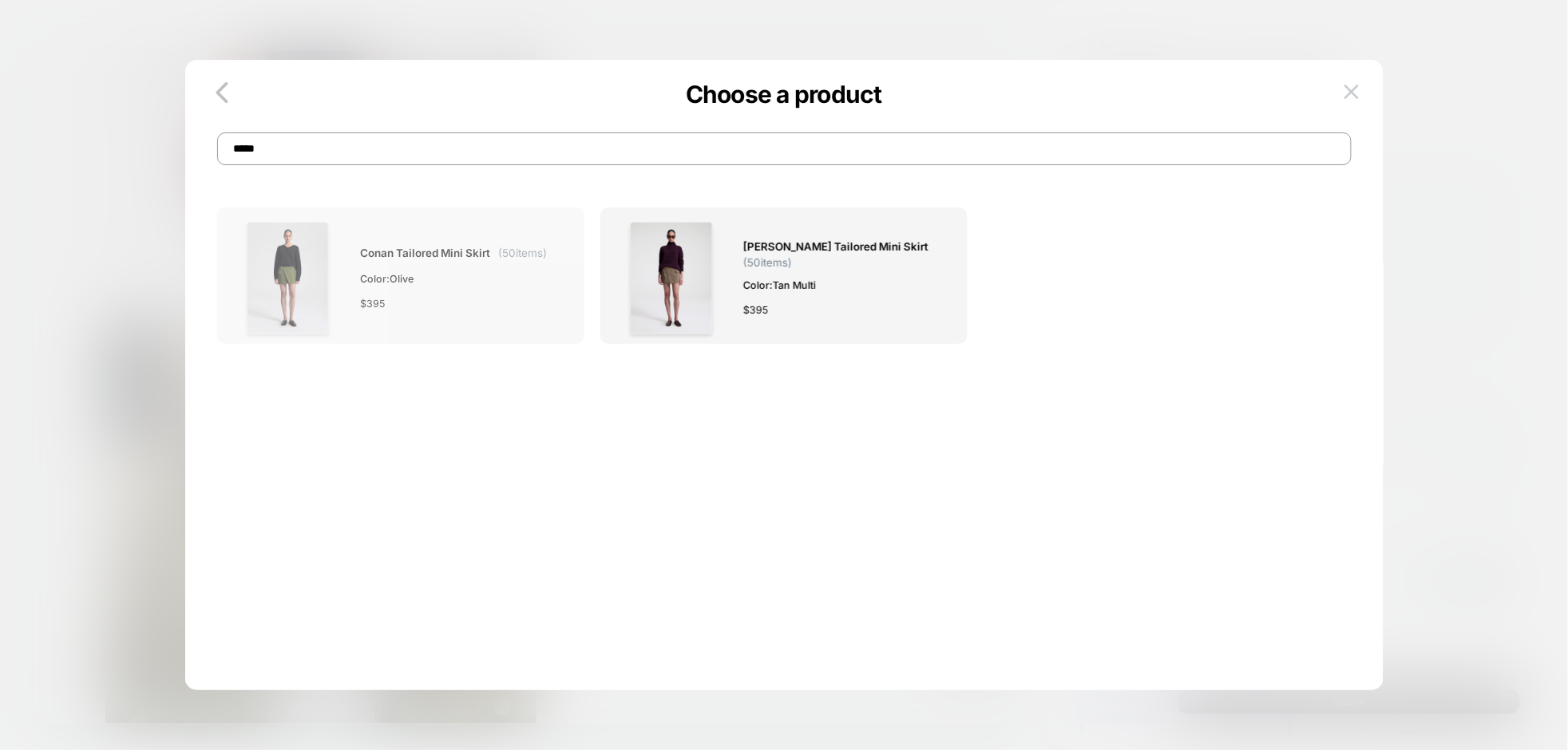
type input "*****"
click at [466, 278] on span "Color: Olive" at bounding box center [453, 279] width 187 height 17
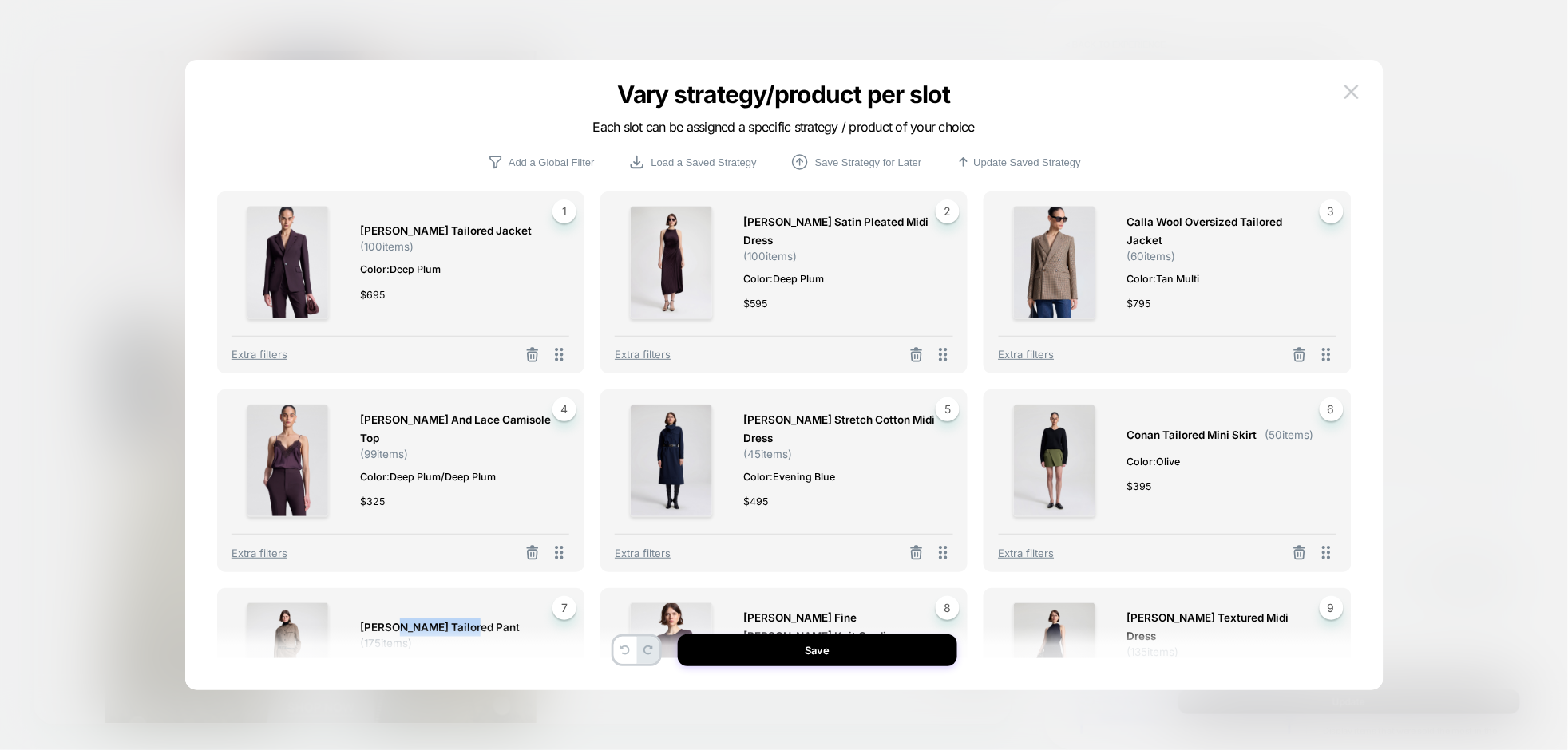
drag, startPoint x: 401, startPoint y: 608, endPoint x: 467, endPoint y: 594, distance: 67.5
click at [467, 594] on div "[PERSON_NAME] Tailored Pant ( 175 items) Color: Tan Multi $ 595 7 Extra filters" at bounding box center [400, 679] width 368 height 182
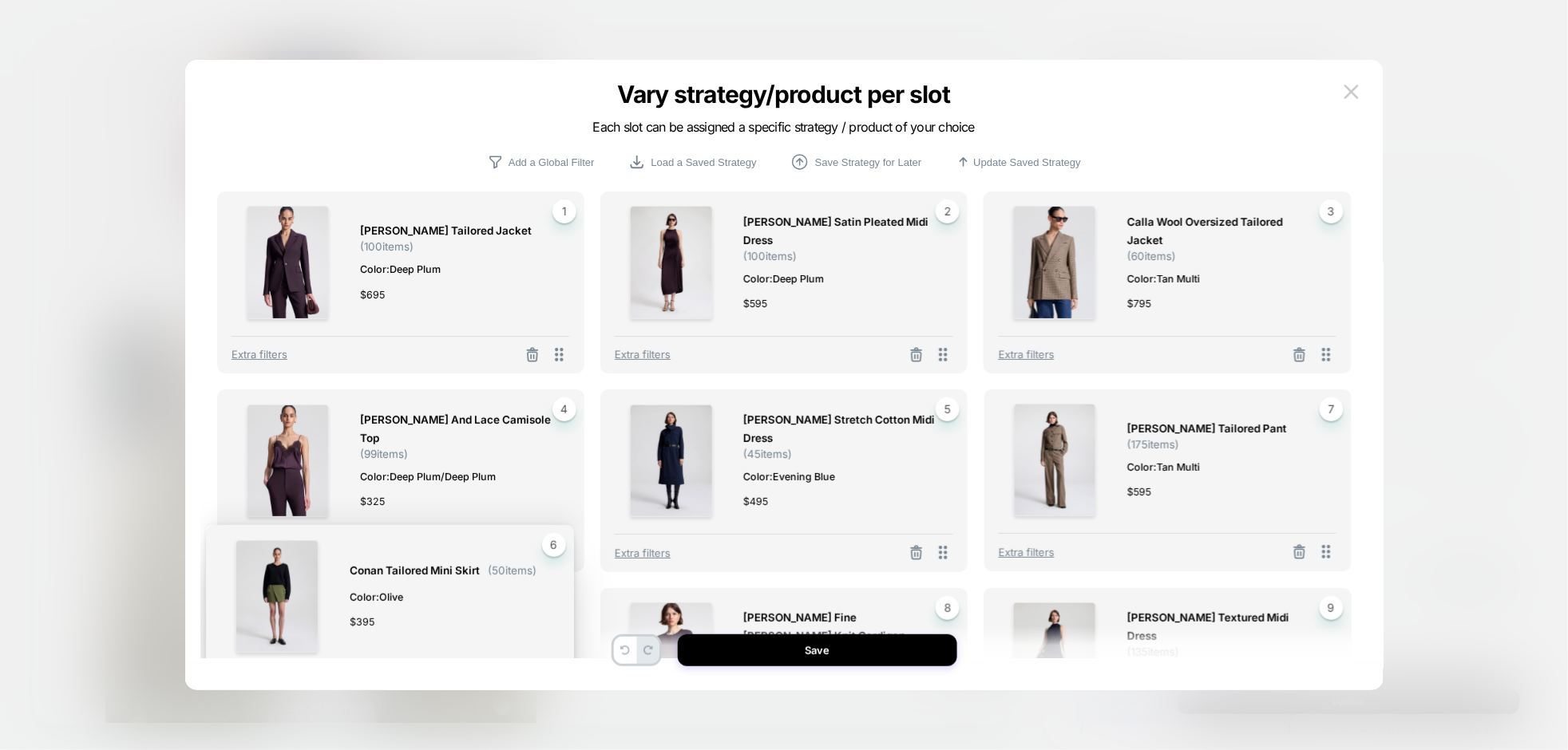
drag, startPoint x: 1324, startPoint y: 554, endPoint x: 546, endPoint y: 690, distance: 789.8
click at [546, 690] on div "[PERSON_NAME] Tailored Jacket ( 100 items) Color: Deep Plum $ 695 1 Extra filte…" at bounding box center [785, 383] width 1151 height 614
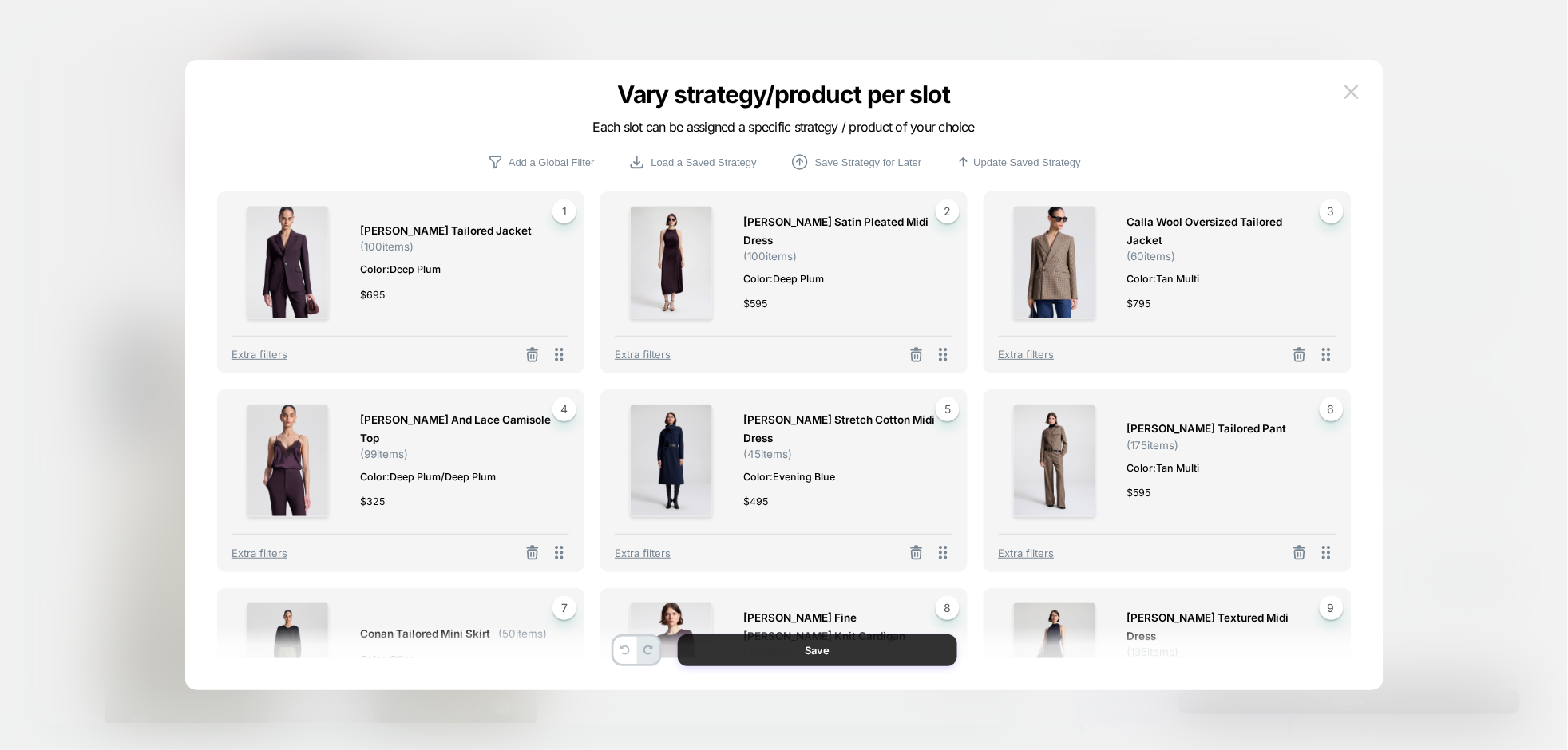
click at [846, 651] on button "Save" at bounding box center [818, 650] width 280 height 32
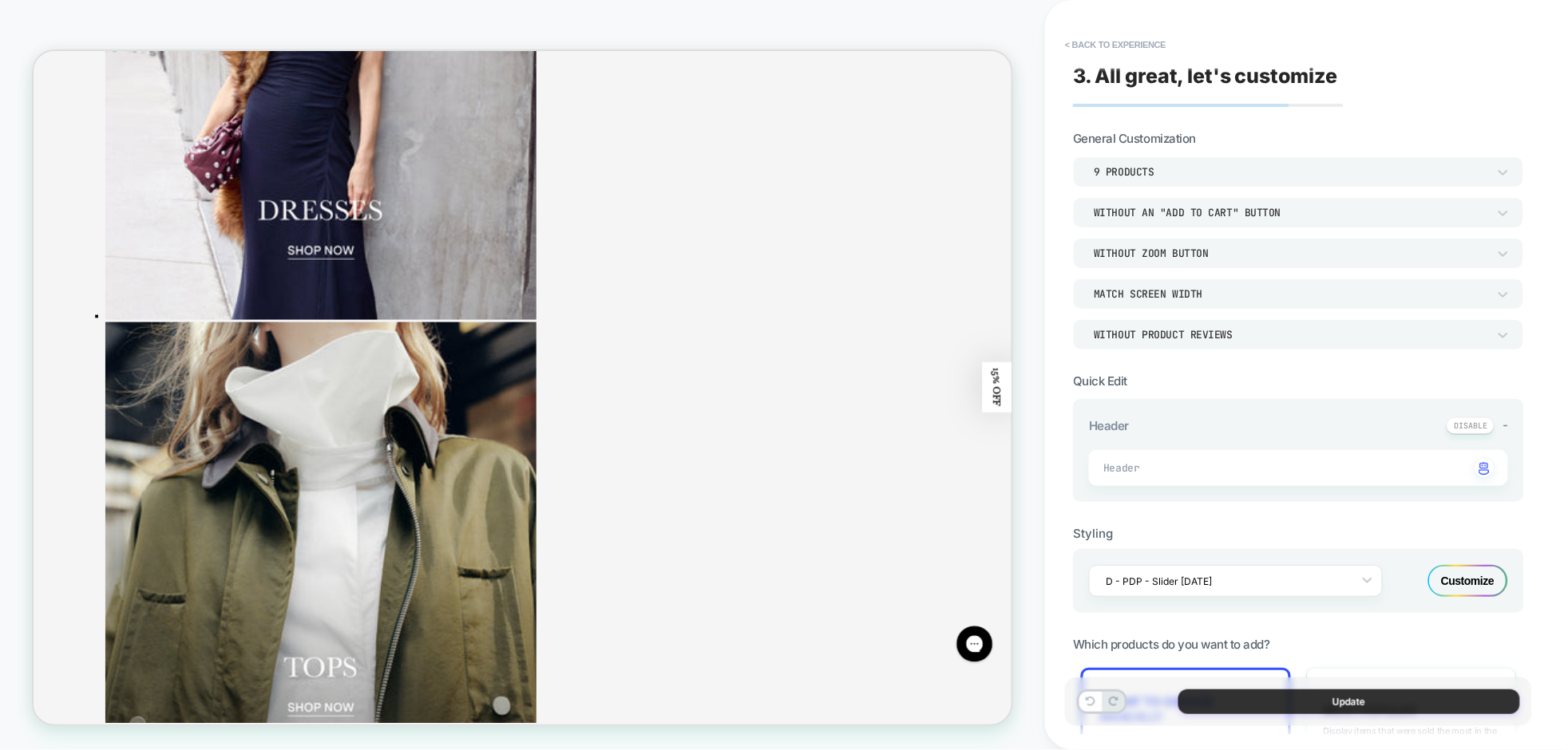
click at [1301, 697] on button "Update" at bounding box center [1349, 702] width 342 height 25
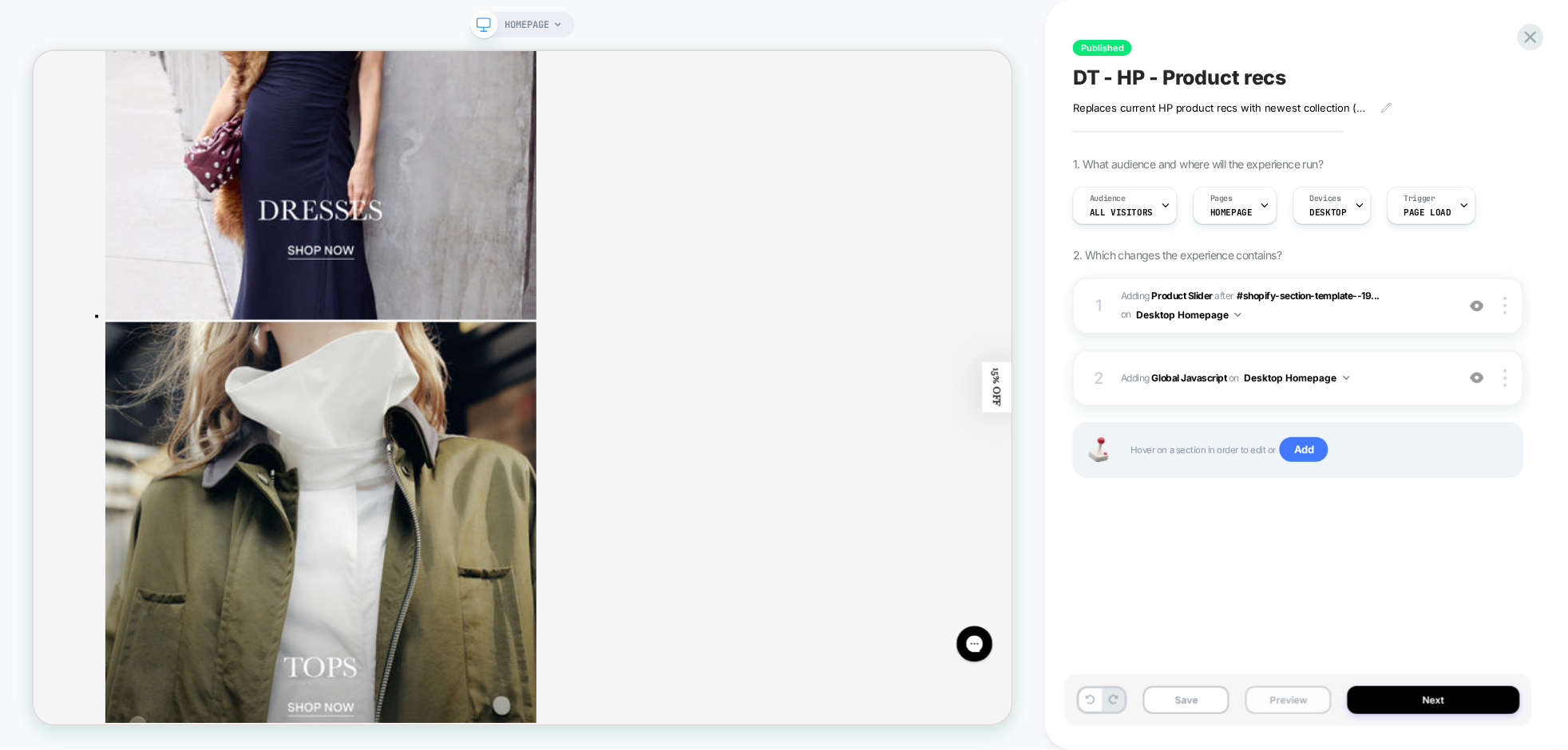
click at [1297, 701] on button "Preview" at bounding box center [1288, 700] width 86 height 28
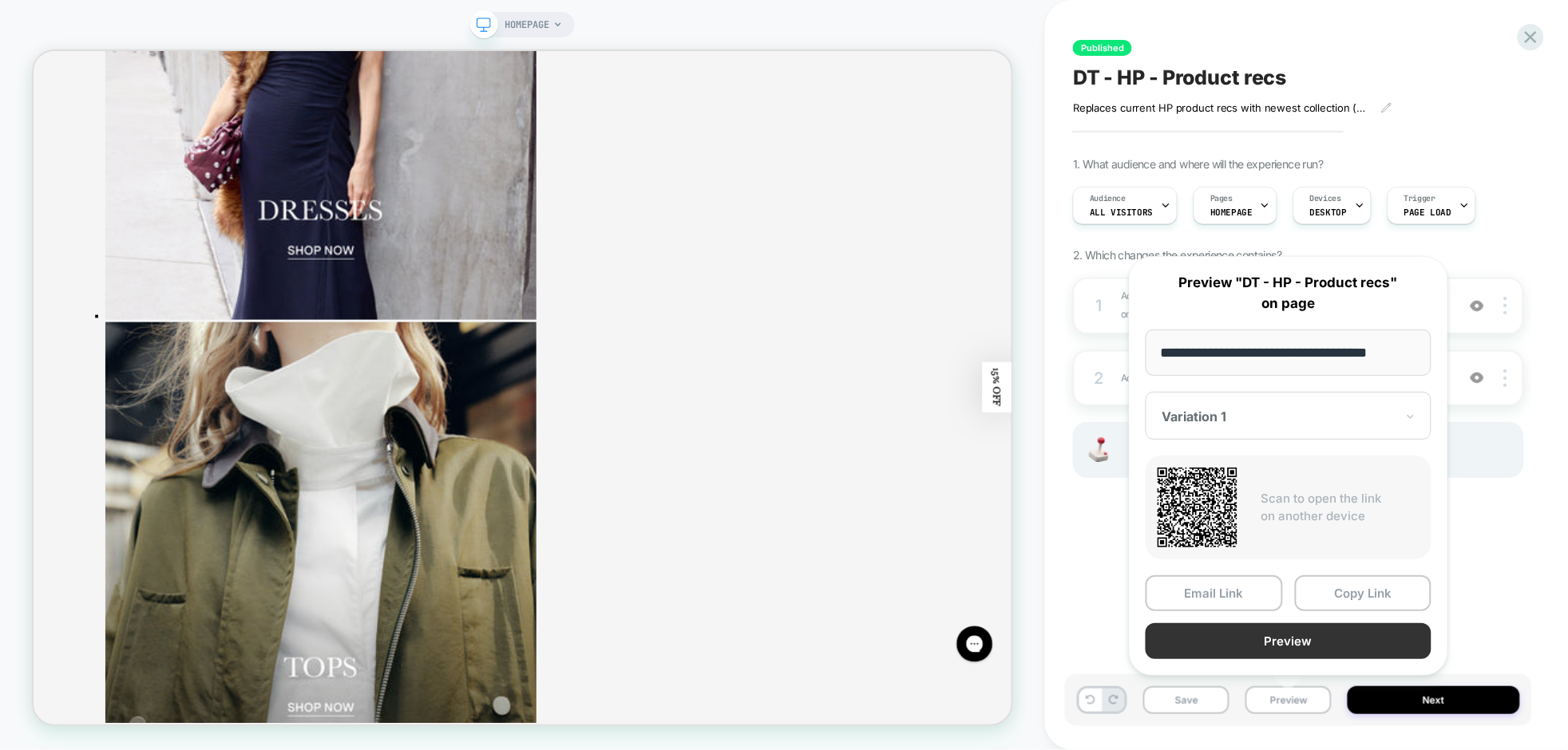
click at [1282, 633] on button "Preview" at bounding box center [1288, 641] width 286 height 36
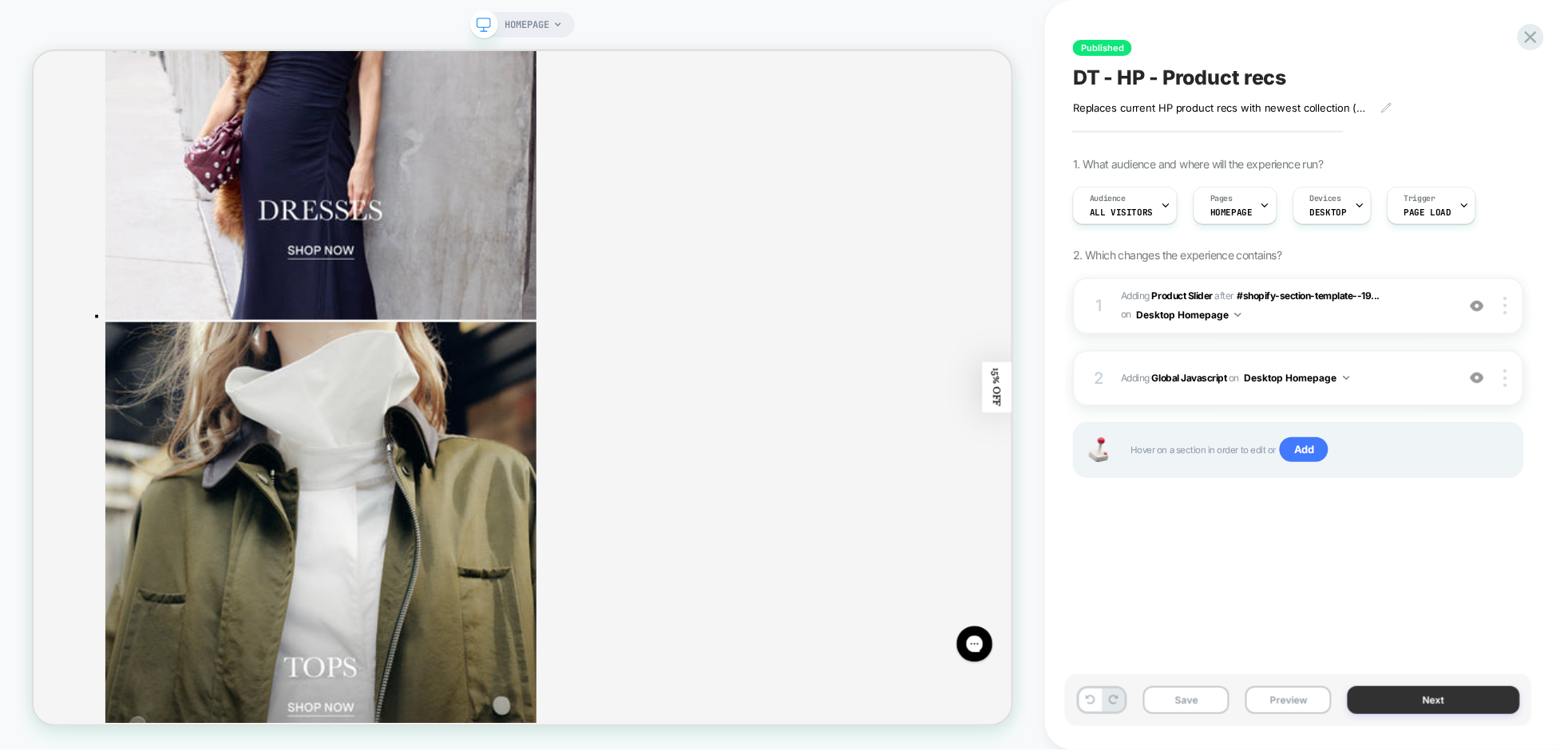
click at [1421, 697] on button "Next" at bounding box center [1434, 700] width 173 height 28
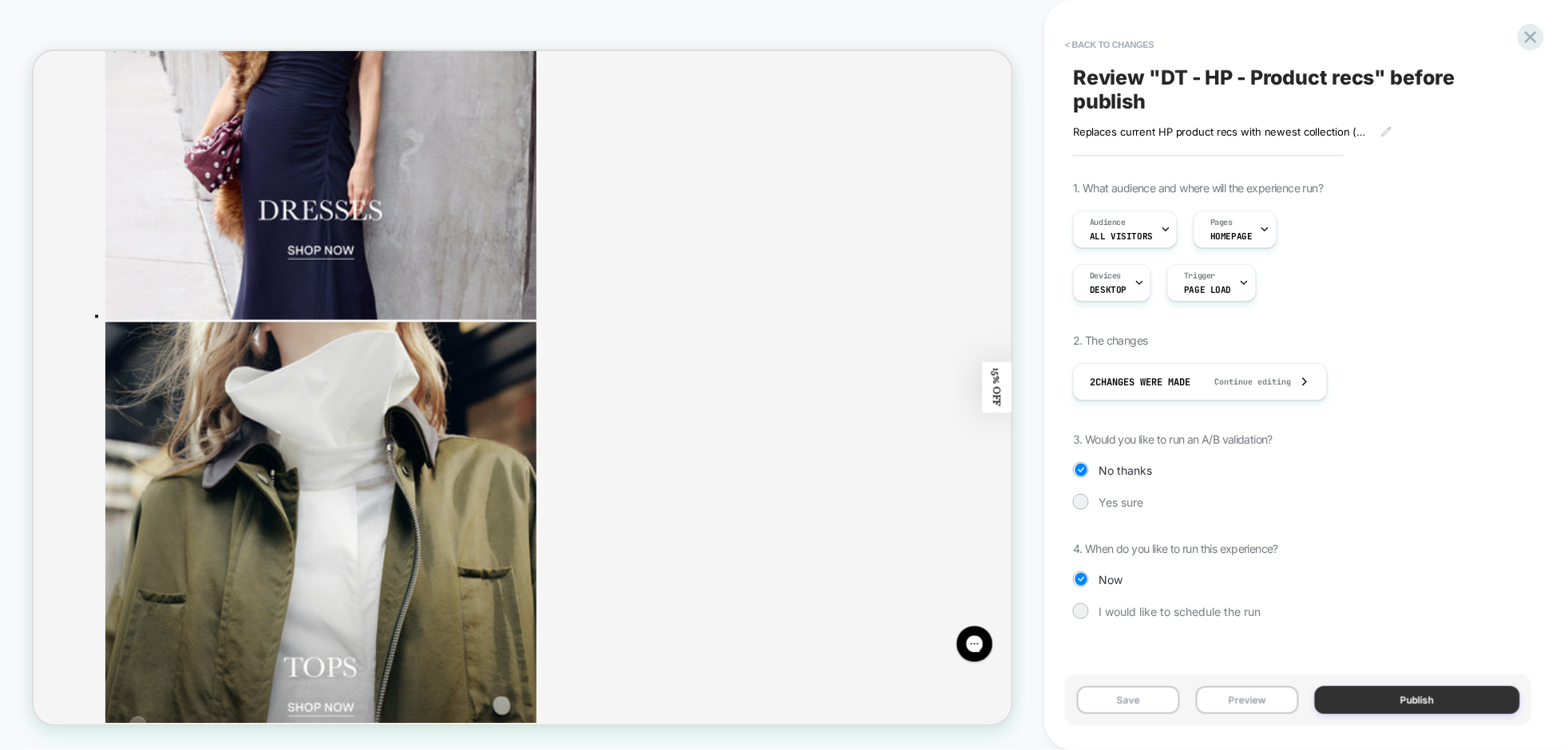
click at [1372, 702] on button "Publish" at bounding box center [1417, 700] width 205 height 28
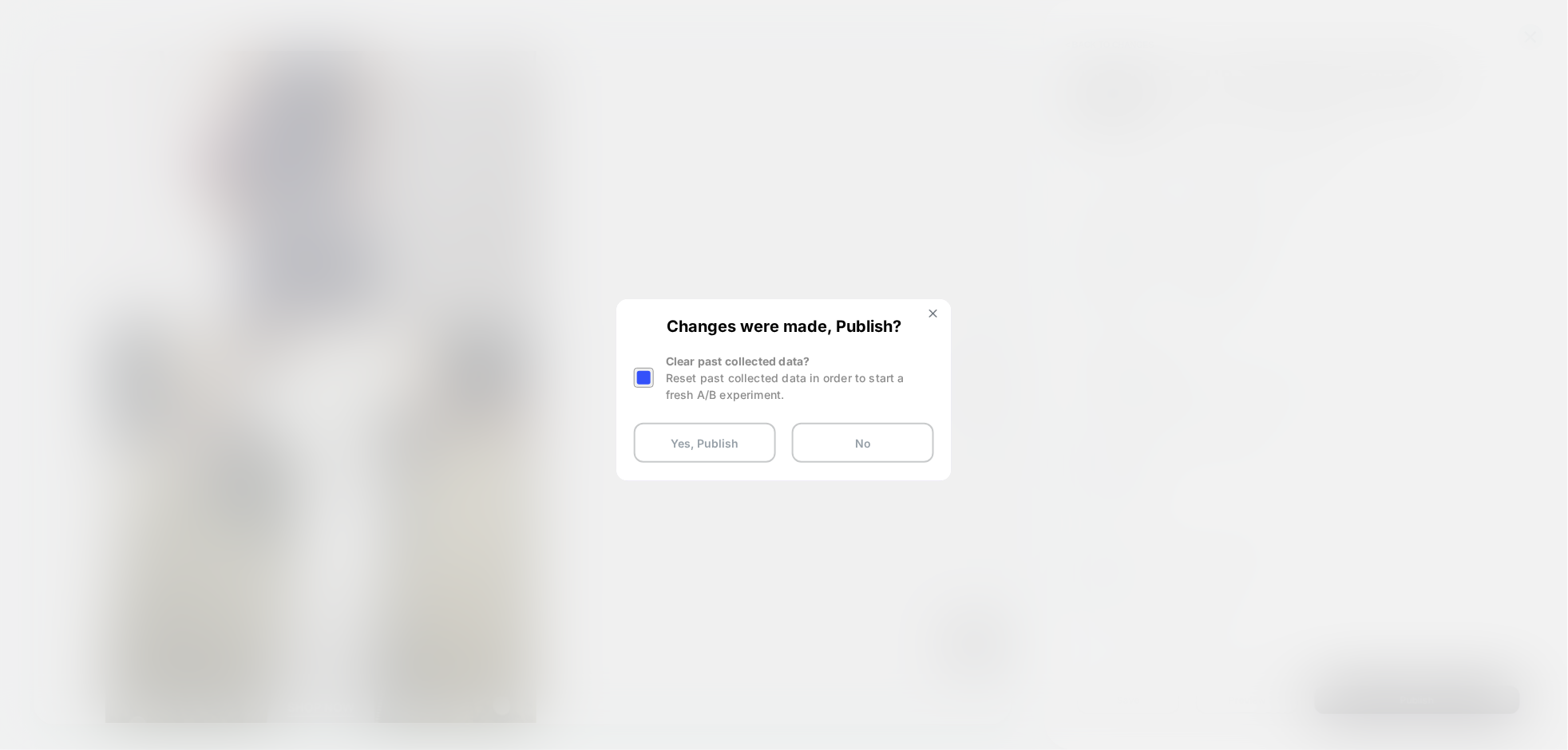
click at [645, 382] on div at bounding box center [644, 378] width 20 height 20
click at [671, 432] on button "Yes, Publish" at bounding box center [705, 443] width 142 height 40
